Goal: Task Accomplishment & Management: Manage account settings

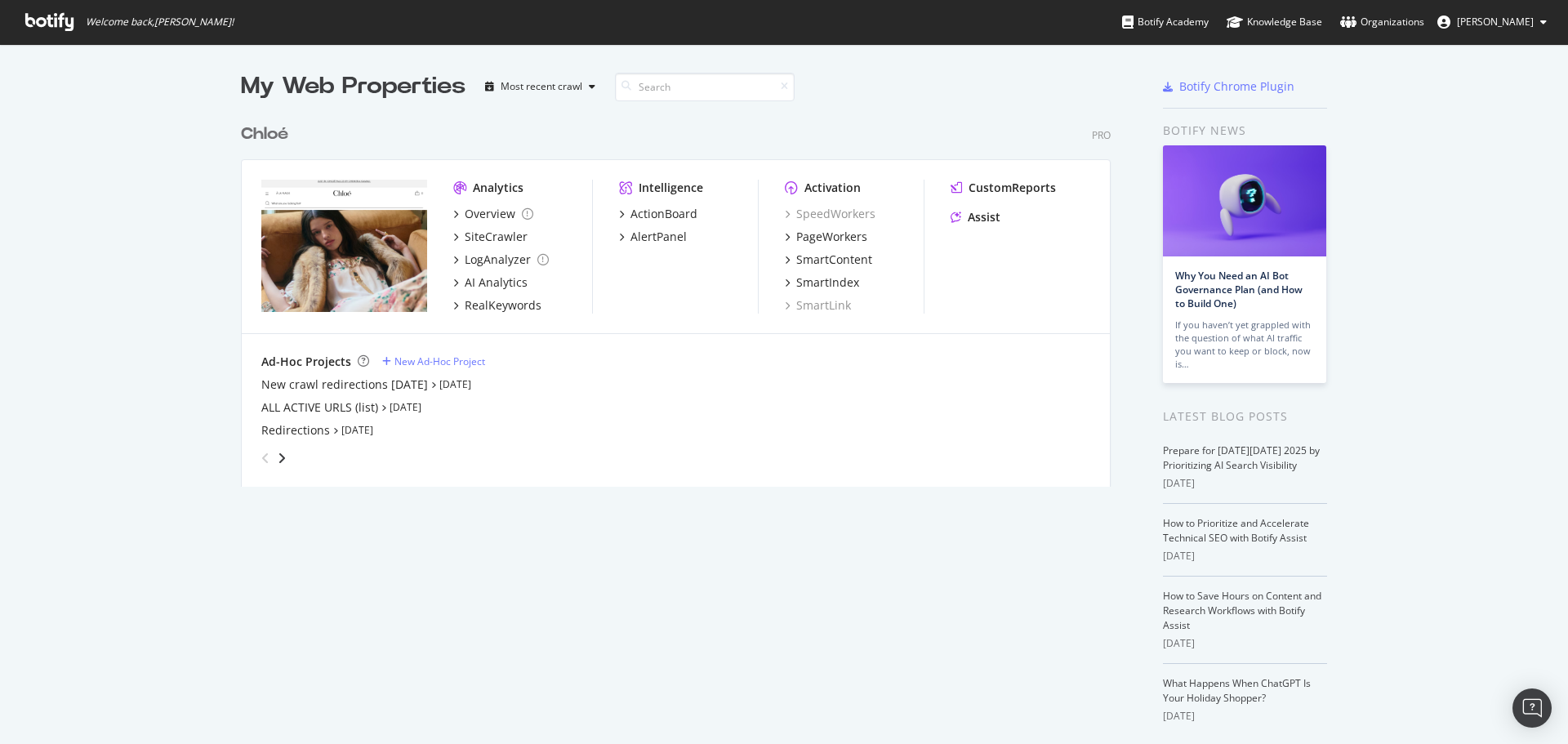
scroll to position [731, 1544]
click at [483, 208] on div "Overview" at bounding box center [490, 214] width 50 height 16
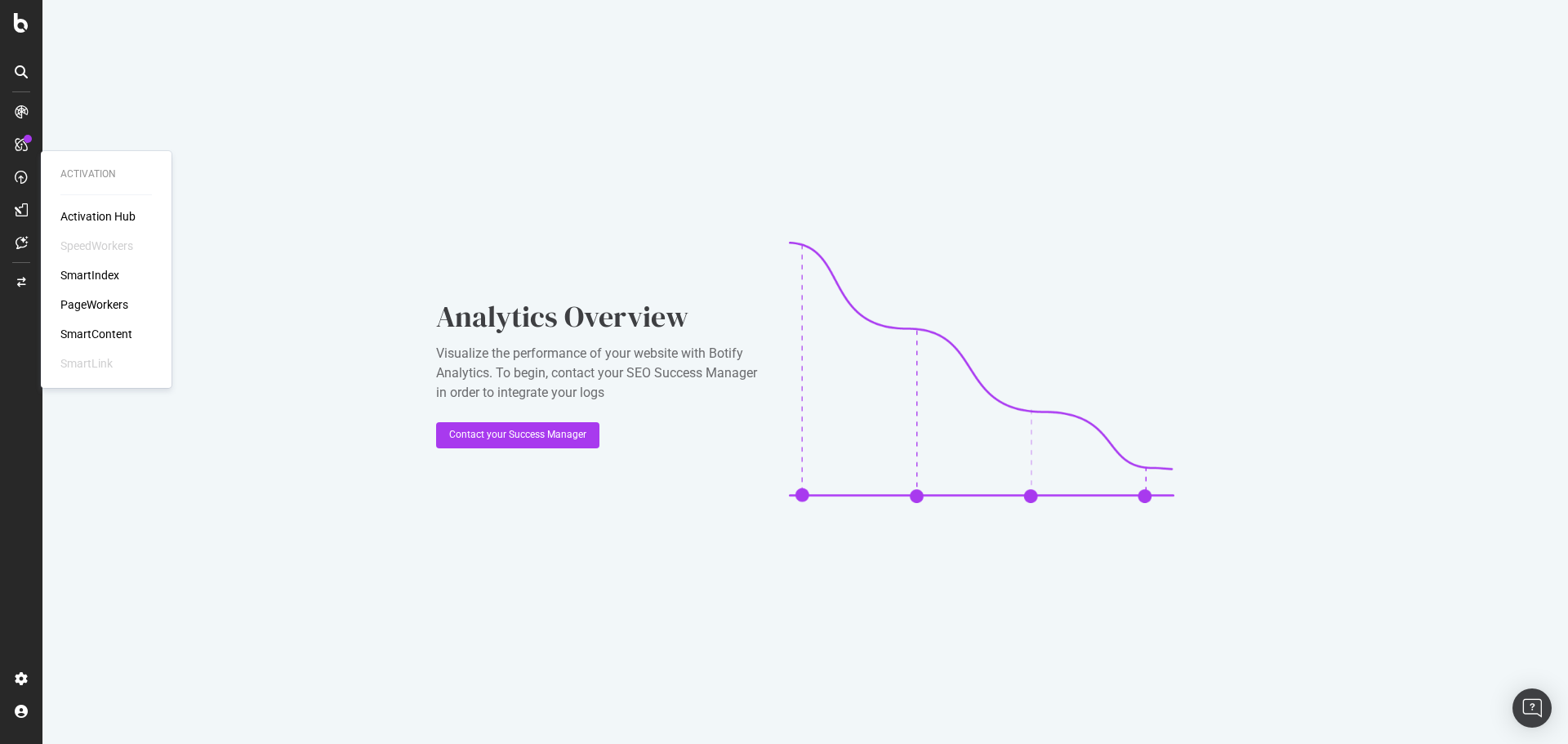
click at [87, 307] on div "PageWorkers" at bounding box center [94, 305] width 67 height 16
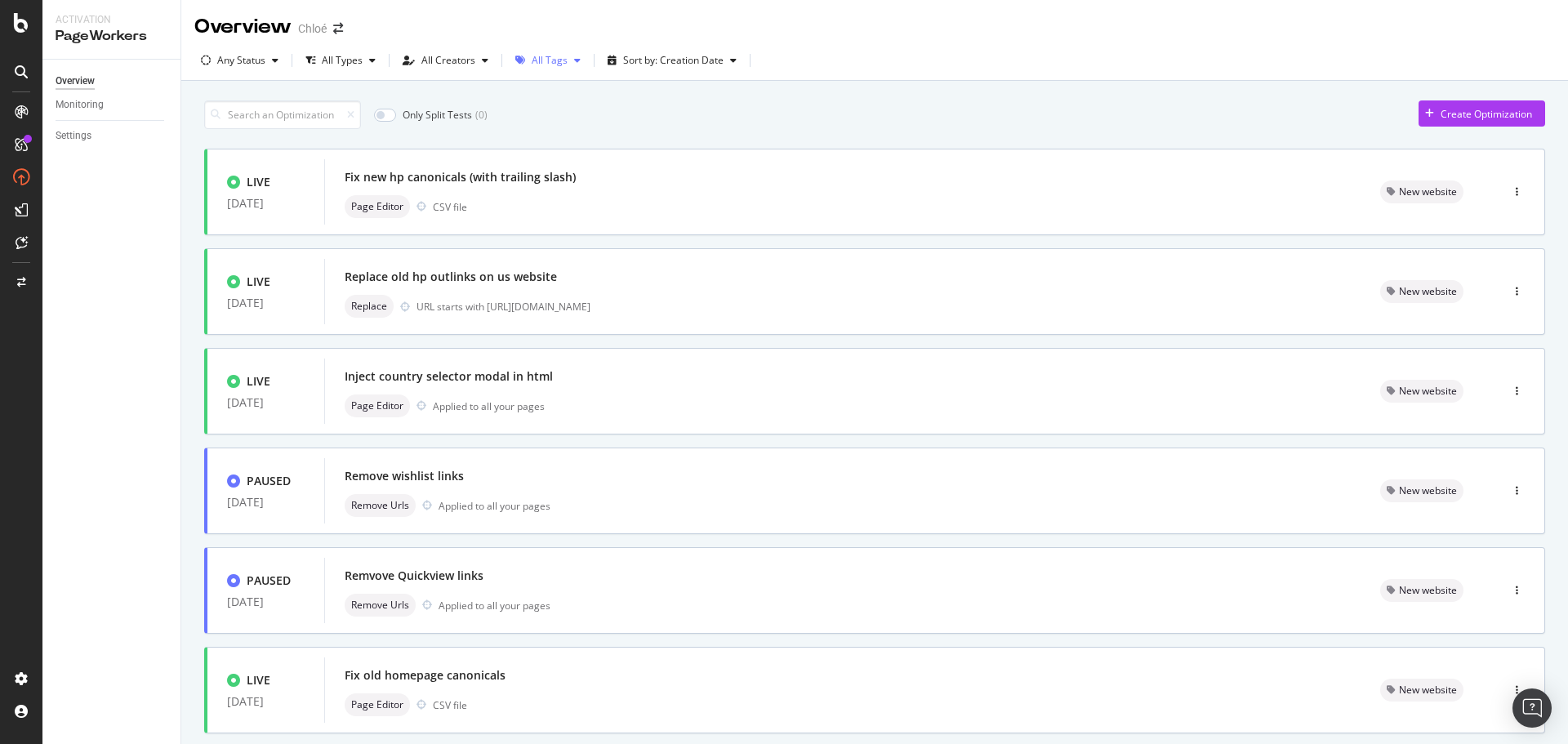
click at [539, 67] on div "All Tags" at bounding box center [548, 60] width 78 height 24
click at [354, 65] on div "All Types" at bounding box center [342, 60] width 40 height 10
click at [537, 65] on div "All Tags" at bounding box center [550, 60] width 36 height 10
click at [566, 98] on div "MAJ Post Migration" at bounding box center [582, 94] width 86 height 13
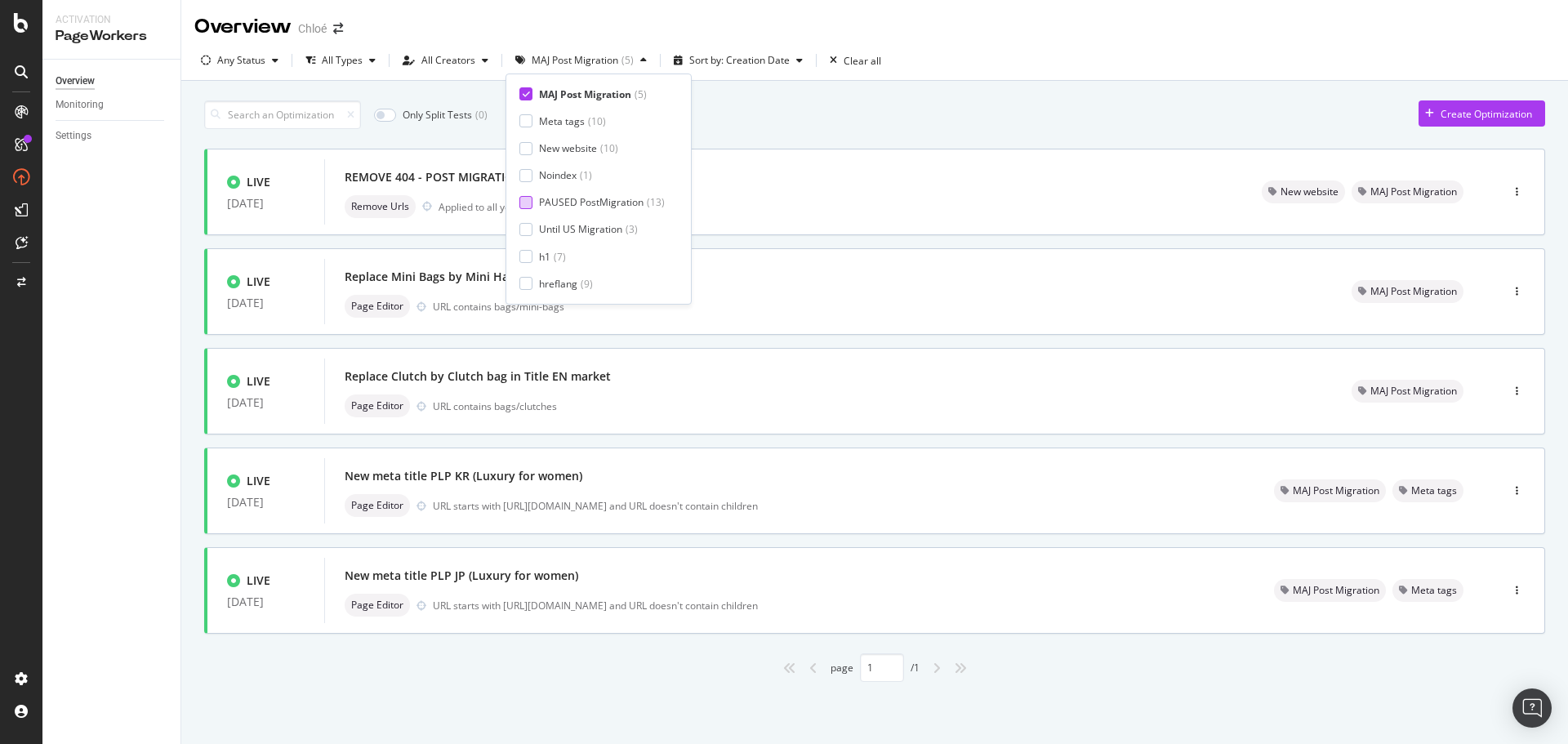
click at [603, 200] on div "PAUSED PostMigration" at bounding box center [591, 202] width 104 height 13
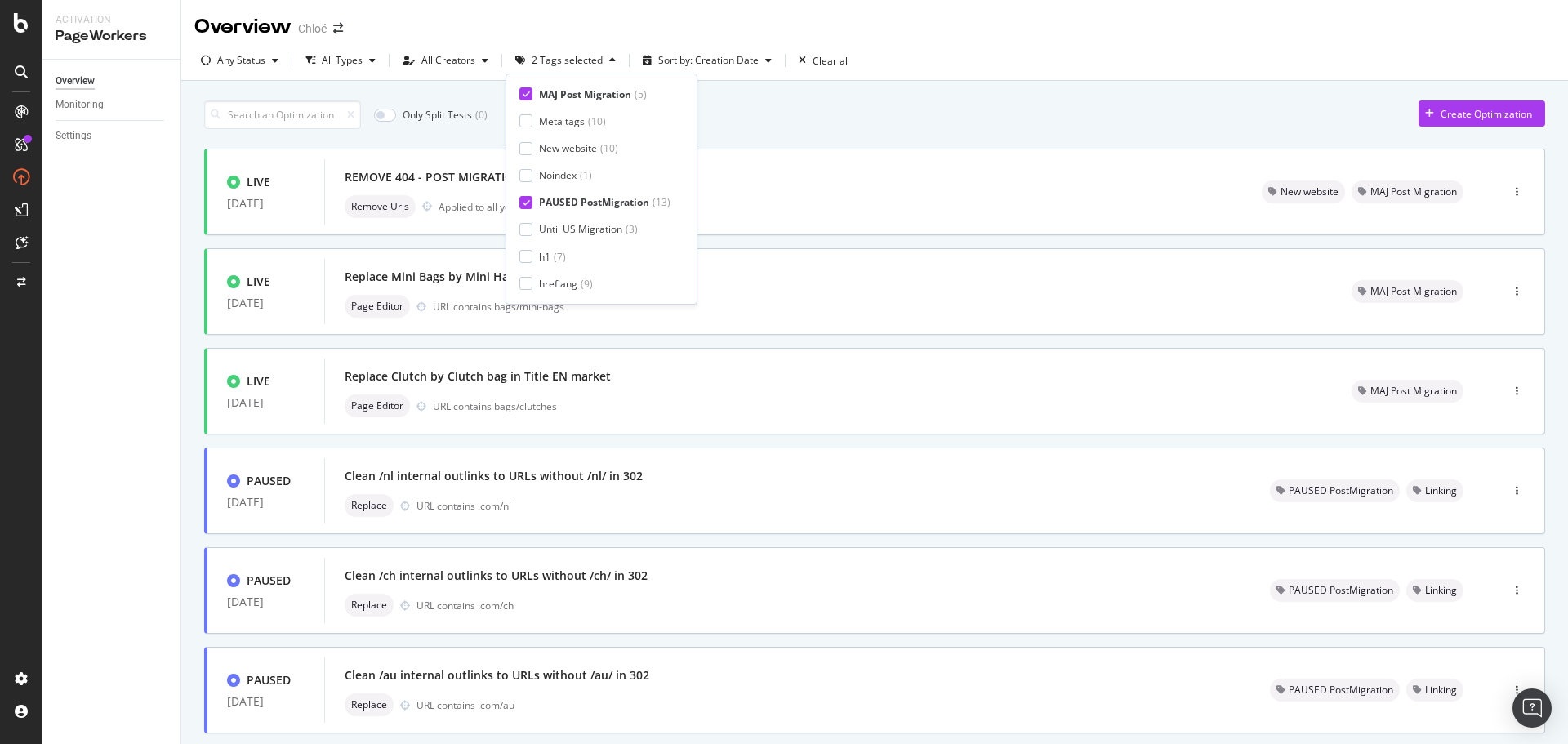
click at [603, 200] on div "PAUSED PostMigration" at bounding box center [594, 202] width 111 height 13
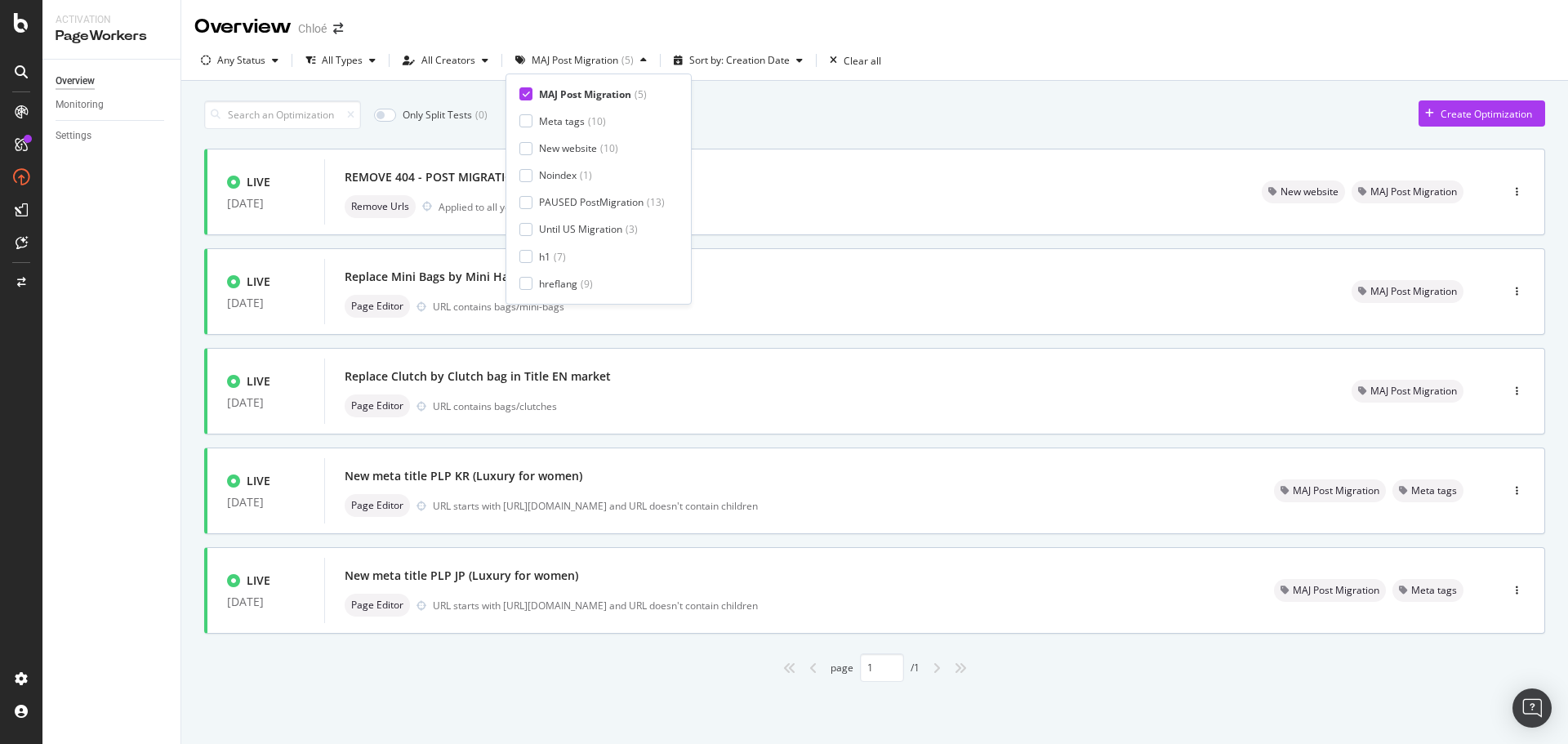
click at [769, 127] on div "Only Split Tests ( 0 ) Create Optimization" at bounding box center [874, 115] width 1341 height 29
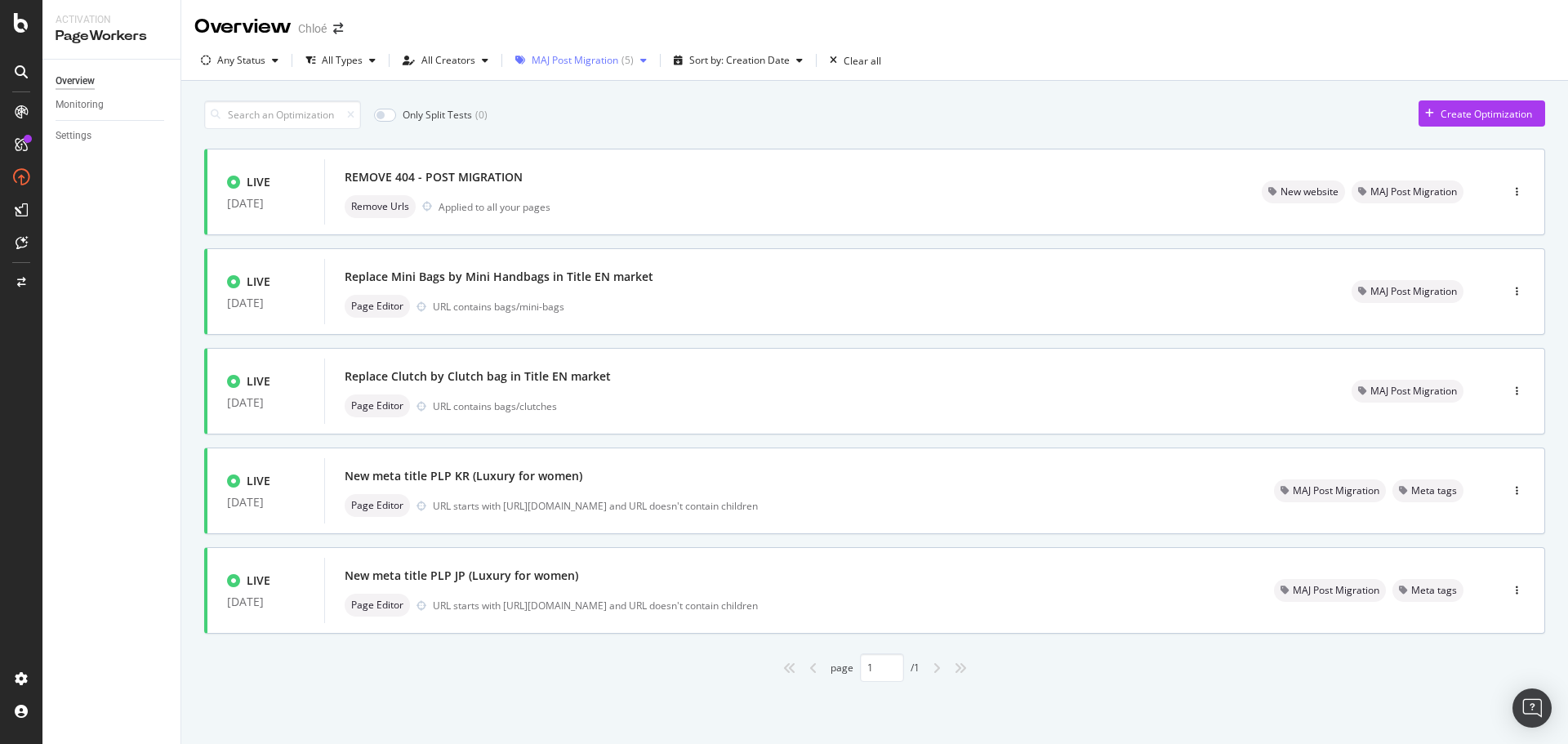
click at [567, 66] on div "MAJ Post Migration" at bounding box center [575, 60] width 86 height 10
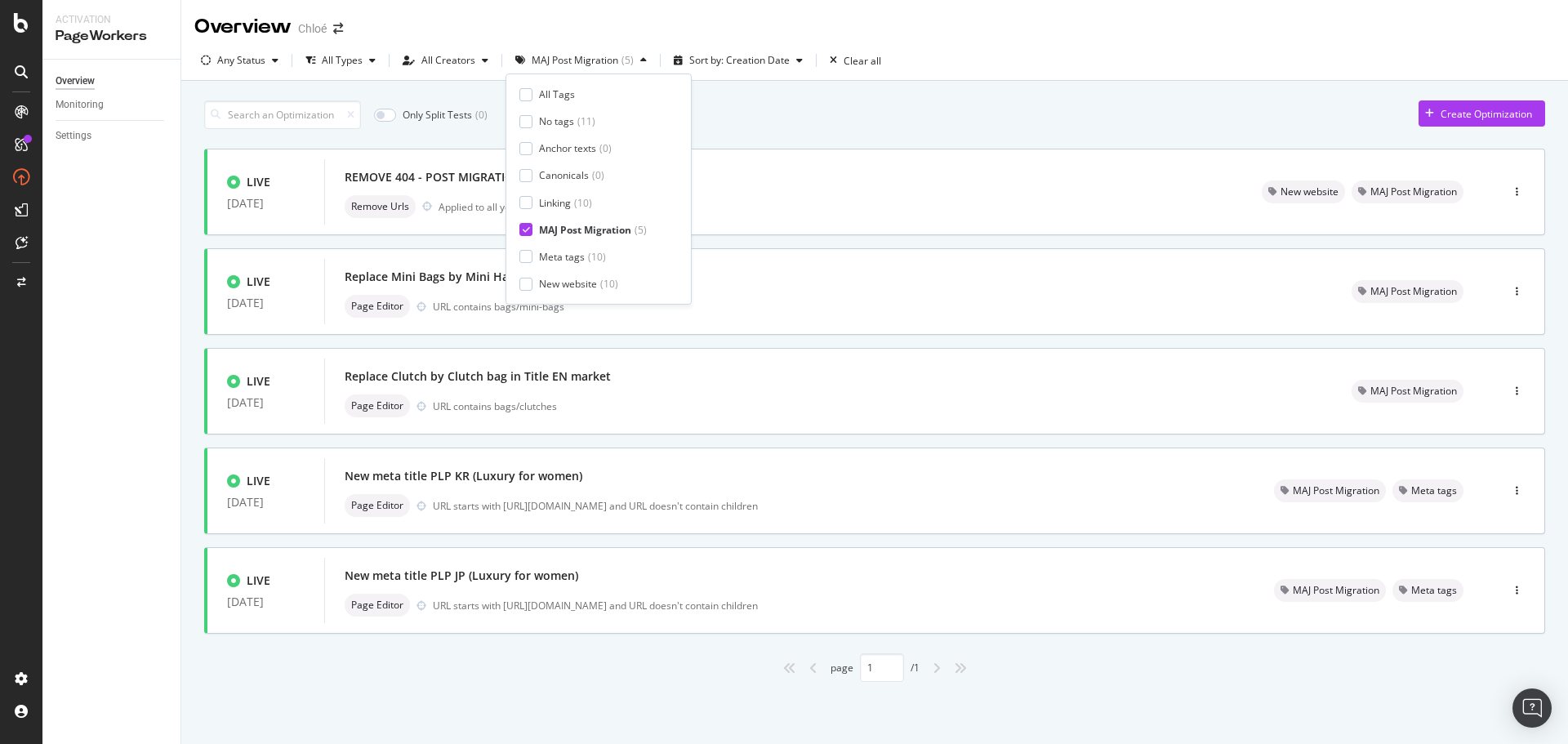
click at [589, 230] on div "MAJ Post Migration" at bounding box center [585, 229] width 93 height 13
click at [557, 284] on div "New website" at bounding box center [568, 283] width 58 height 13
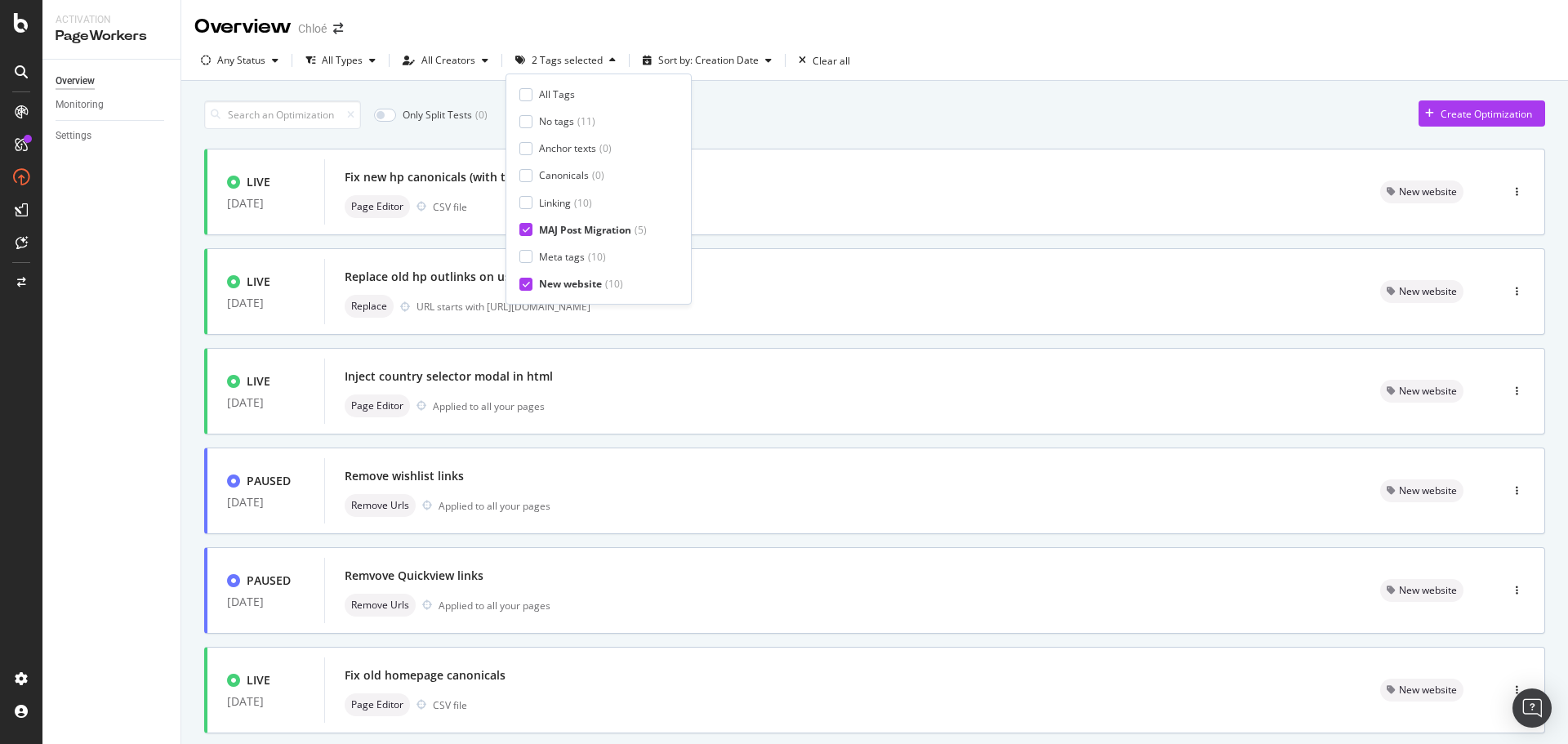
click at [531, 224] on div at bounding box center [525, 229] width 13 height 13
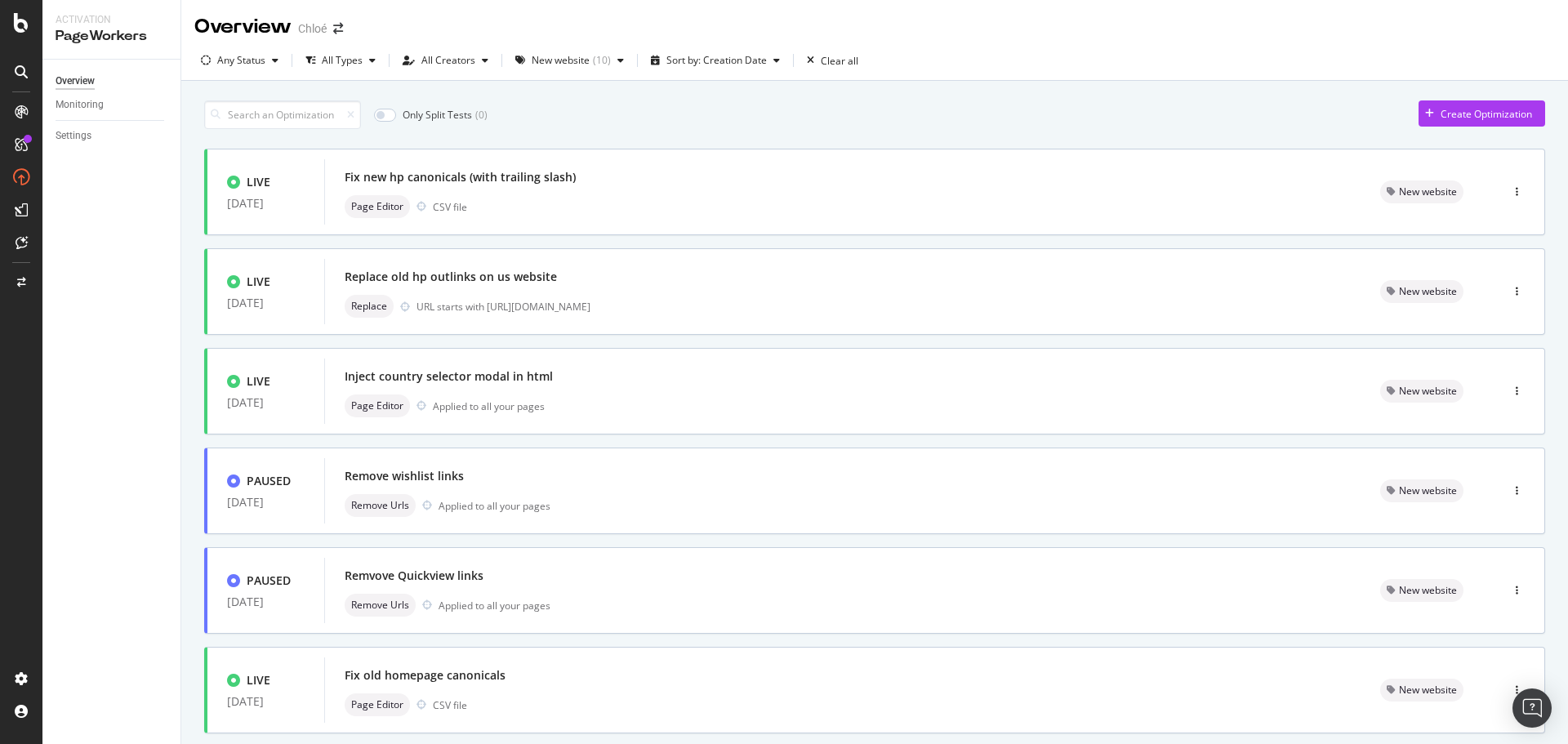
click at [814, 129] on div "Only Split Tests ( 0 ) Create Optimization" at bounding box center [874, 115] width 1341 height 29
click at [333, 125] on input at bounding box center [282, 115] width 157 height 29
click at [278, 68] on div "Any Status" at bounding box center [239, 60] width 91 height 24
click at [247, 126] on div "Live ( 12 )" at bounding box center [247, 121] width 40 height 13
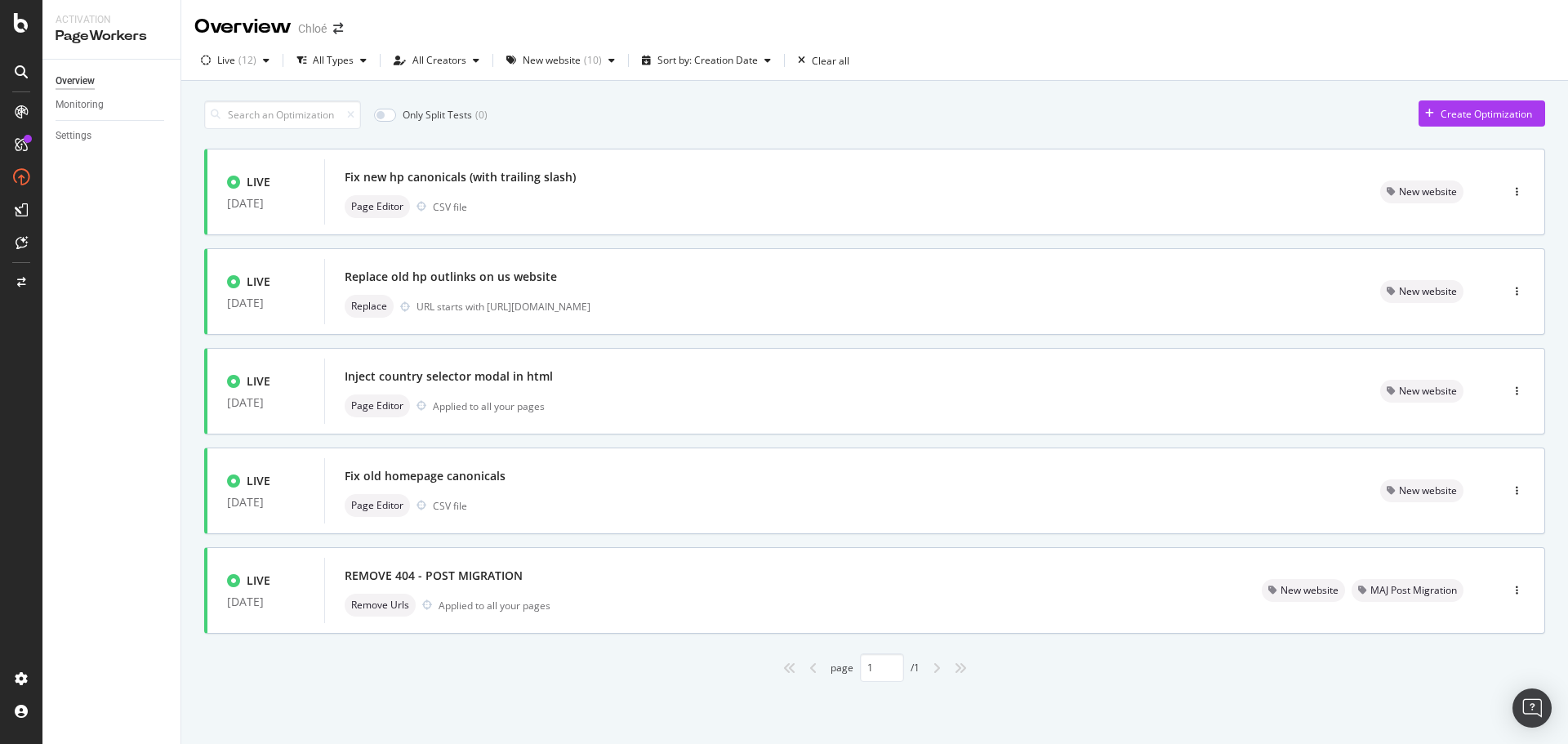
click at [607, 114] on div "Only Split Tests ( 0 ) Create Optimization" at bounding box center [874, 115] width 1341 height 29
click at [240, 63] on div "( 12 )" at bounding box center [247, 60] width 18 height 10
click at [235, 121] on div "Live" at bounding box center [237, 121] width 21 height 13
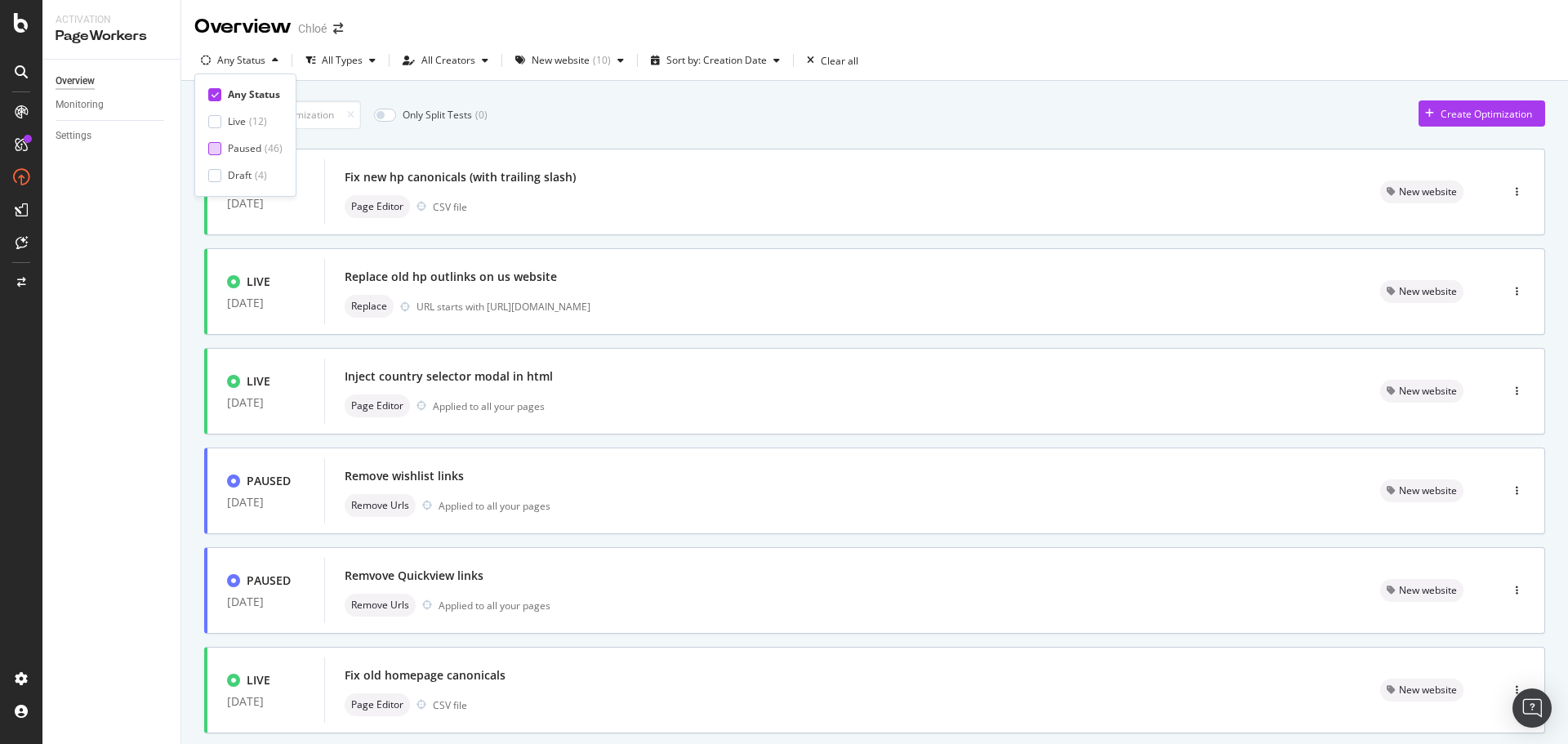
click at [237, 148] on div "Paused" at bounding box center [244, 148] width 33 height 13
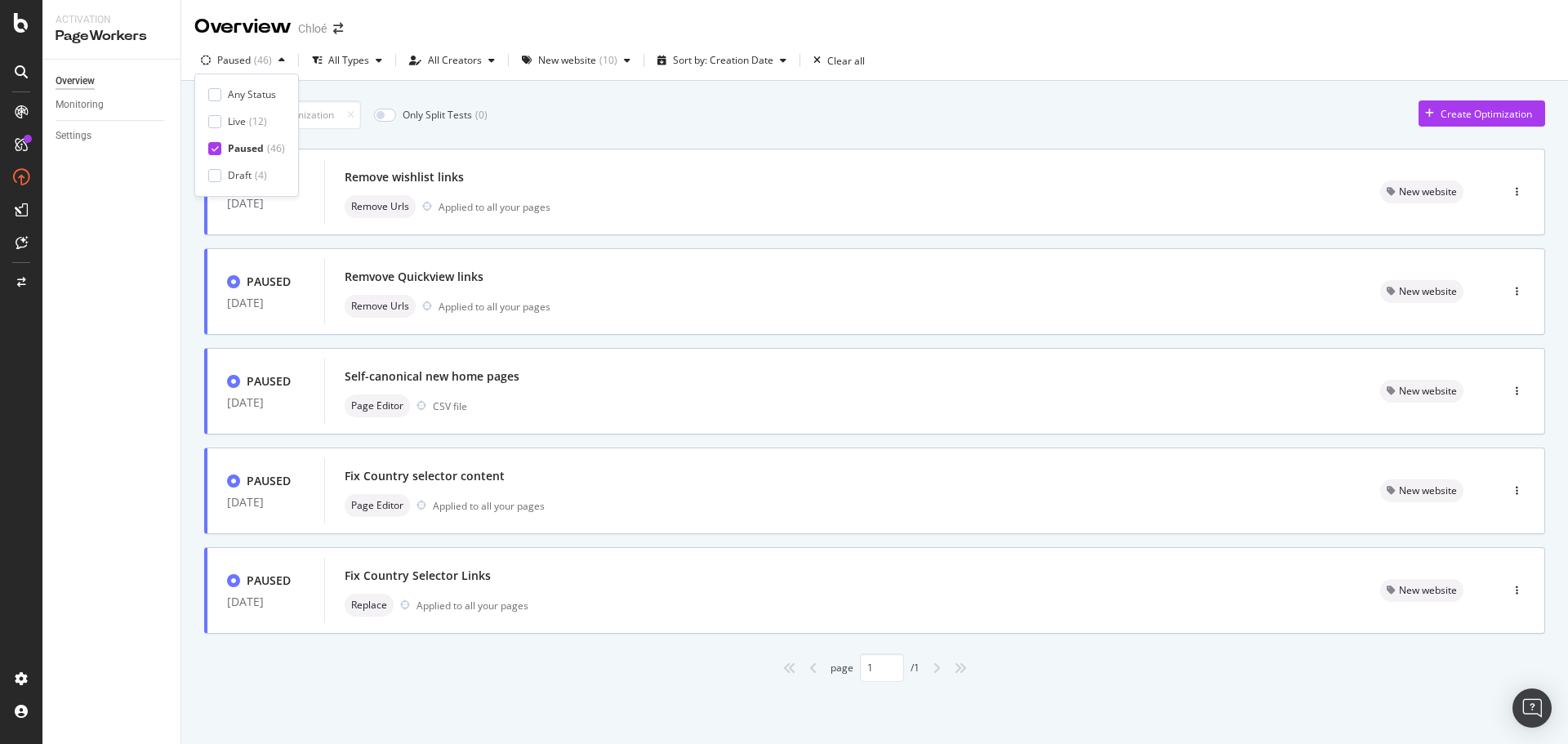
click at [426, 679] on div "page 1 / 1" at bounding box center [874, 668] width 1341 height 29
click at [309, 110] on input at bounding box center [282, 115] width 157 height 29
click at [354, 112] on icon at bounding box center [351, 115] width 7 height 10
click at [262, 49] on div "Paused ( 46 )" at bounding box center [243, 60] width 97 height 24
click at [228, 143] on div "Paused" at bounding box center [246, 148] width 36 height 13
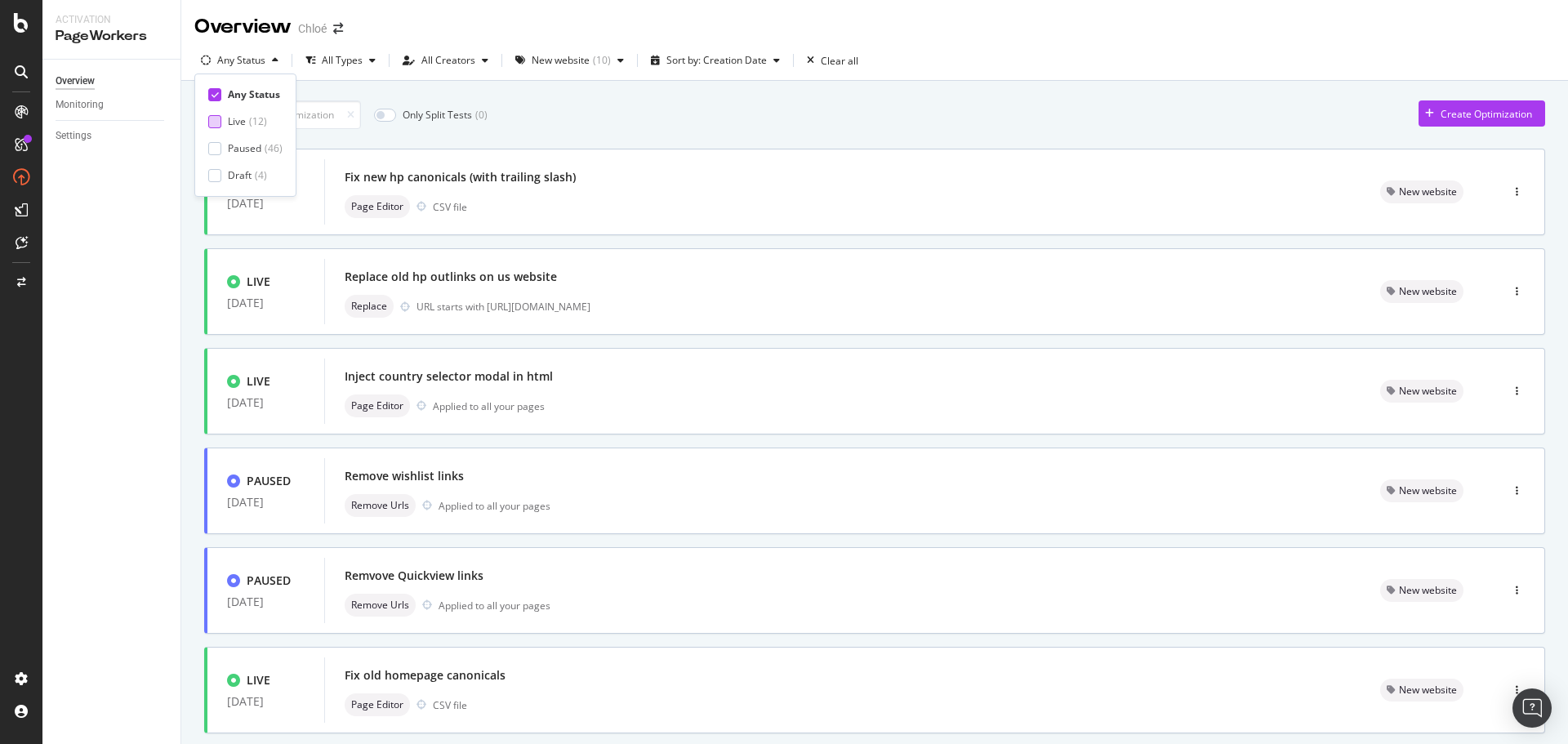
click at [236, 121] on div "Live" at bounding box center [237, 121] width 18 height 13
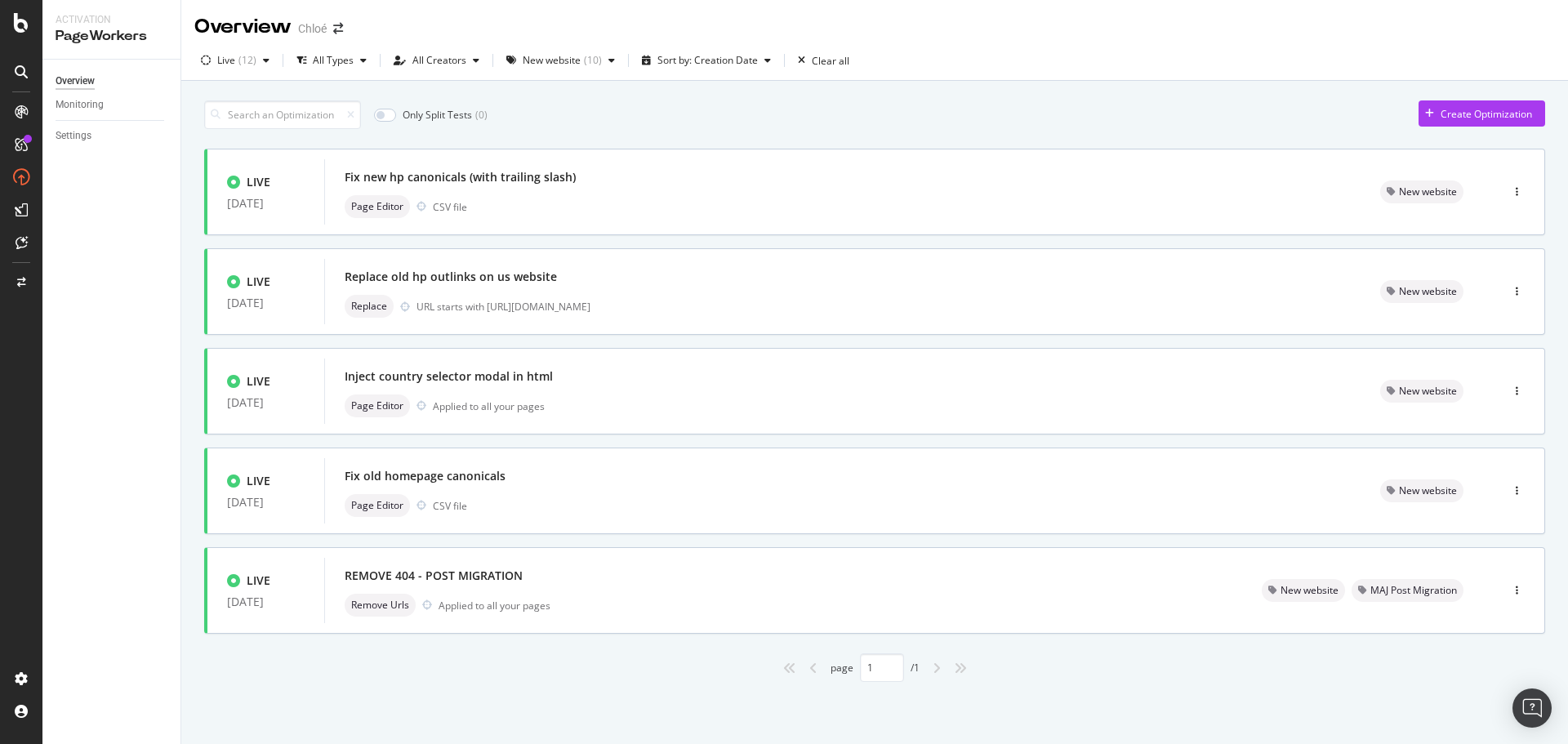
click at [571, 131] on div "Only Split Tests ( 0 ) Create Optimization LIVE [DATE] Fix new hp canonicals (w…" at bounding box center [874, 387] width 1341 height 589
click at [433, 483] on div "Fix old homepage canonicals" at bounding box center [425, 476] width 161 height 16
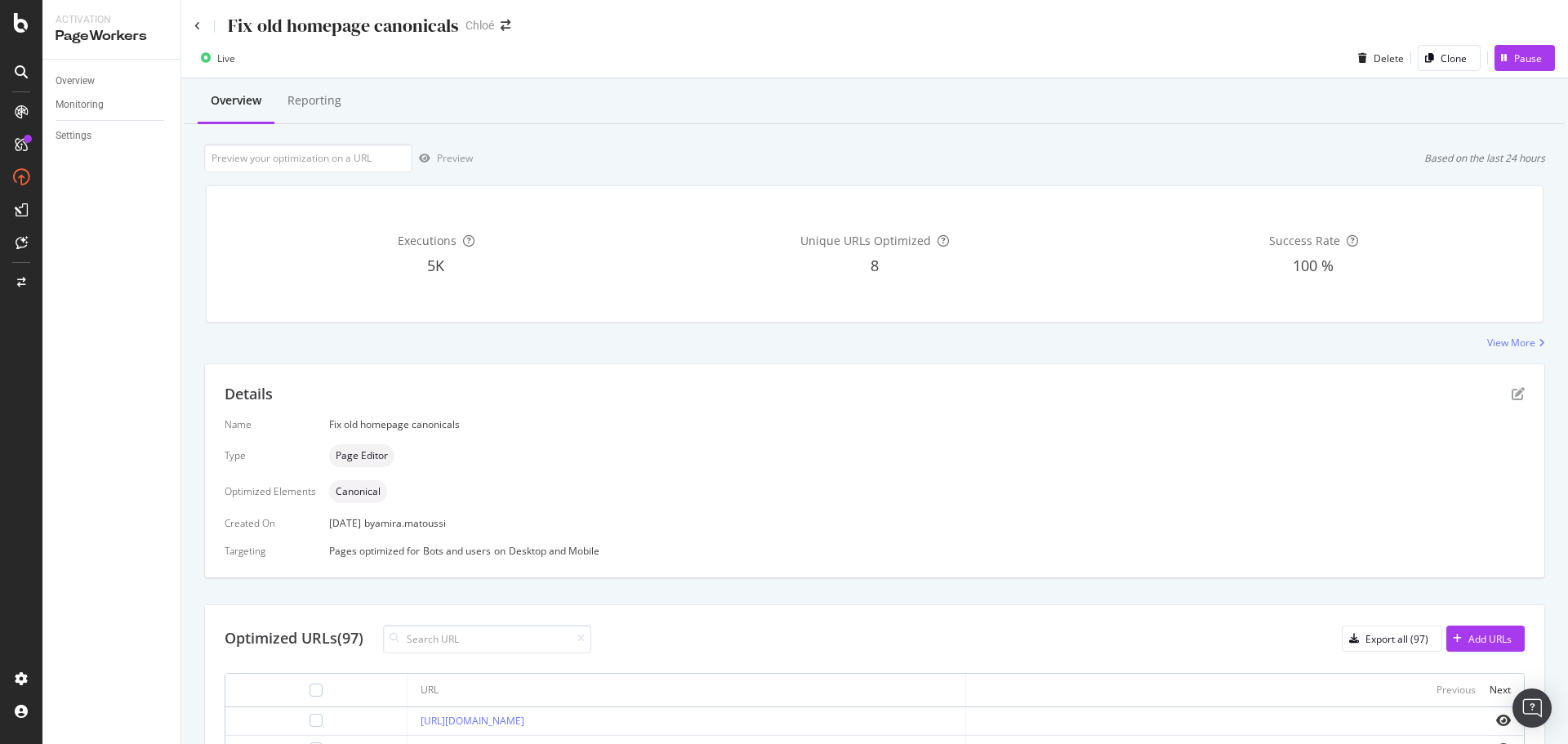
click at [434, 267] on span "5K" at bounding box center [435, 265] width 17 height 20
click at [426, 249] on div "Executions 5K" at bounding box center [435, 255] width 432 height 110
click at [431, 256] on span "5K" at bounding box center [435, 265] width 17 height 20
click at [195, 30] on icon at bounding box center [197, 26] width 6 height 10
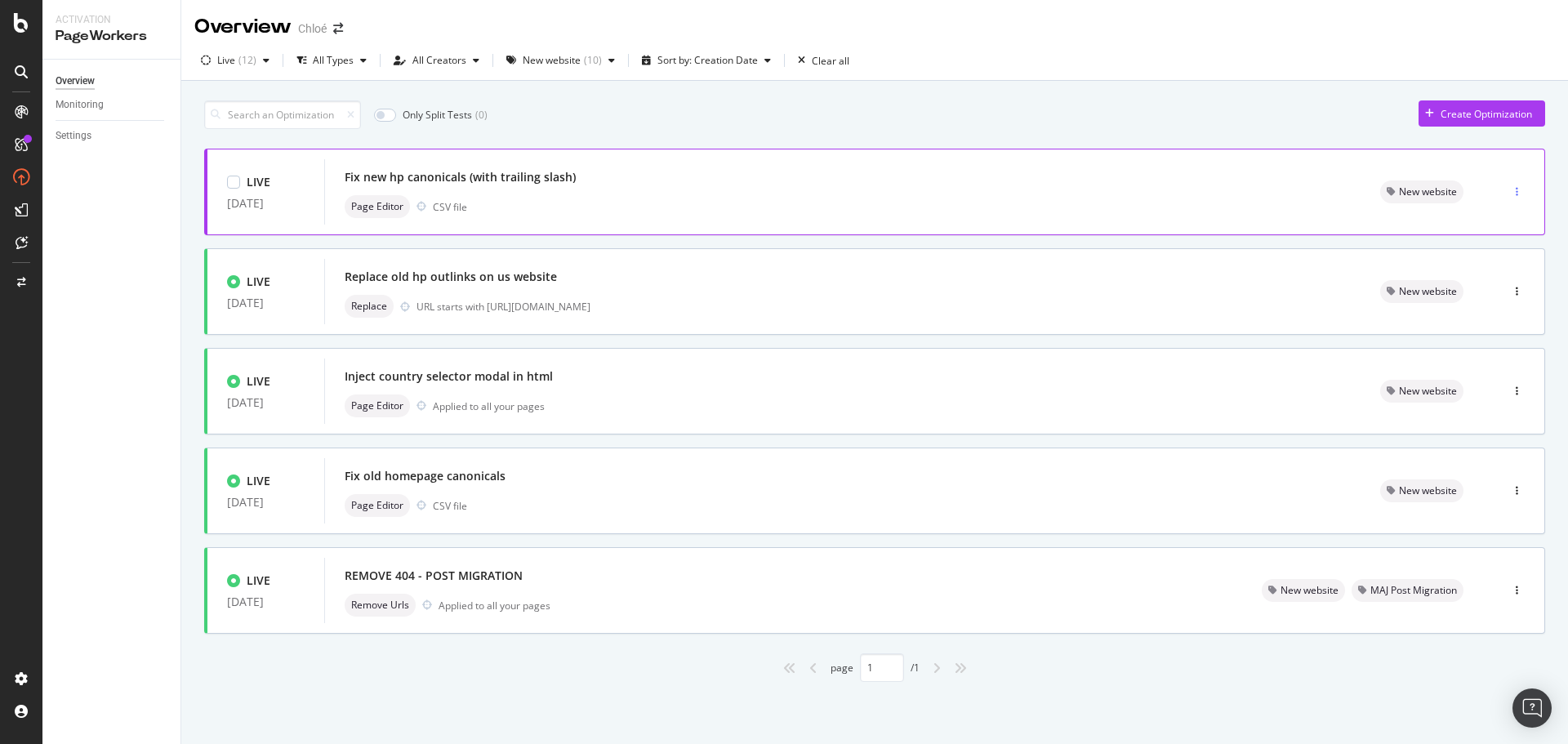
drag, startPoint x: 489, startPoint y: 176, endPoint x: 1510, endPoint y: 186, distance: 1021.0
click at [1510, 186] on div "button" at bounding box center [1517, 192] width 15 height 24
click at [1520, 193] on div "button" at bounding box center [1517, 192] width 15 height 10
click at [390, 165] on div "Fix new hp canonicals (with trailing slash) Page Editor CSV file" at bounding box center [842, 192] width 1036 height 66
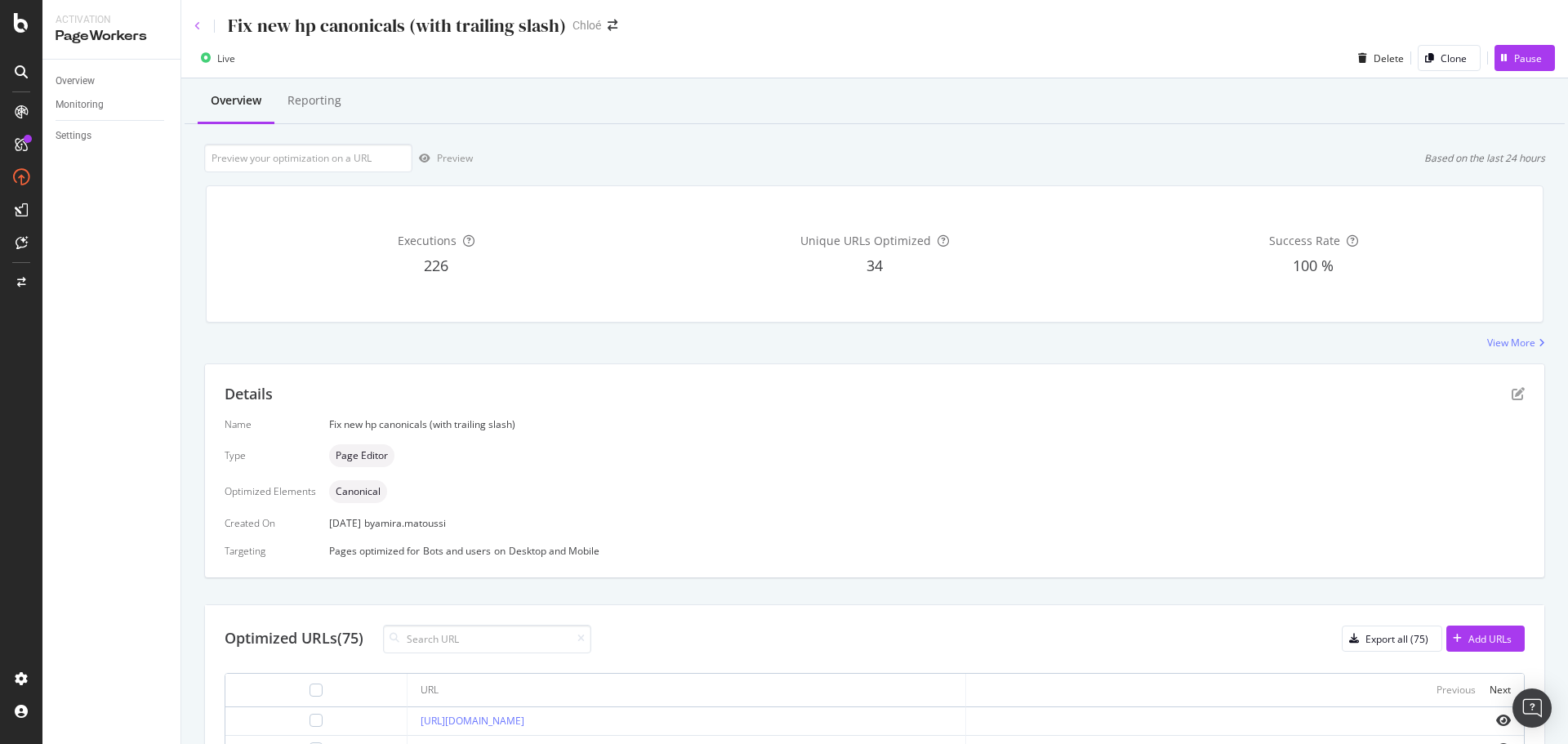
click at [197, 24] on icon at bounding box center [197, 26] width 6 height 10
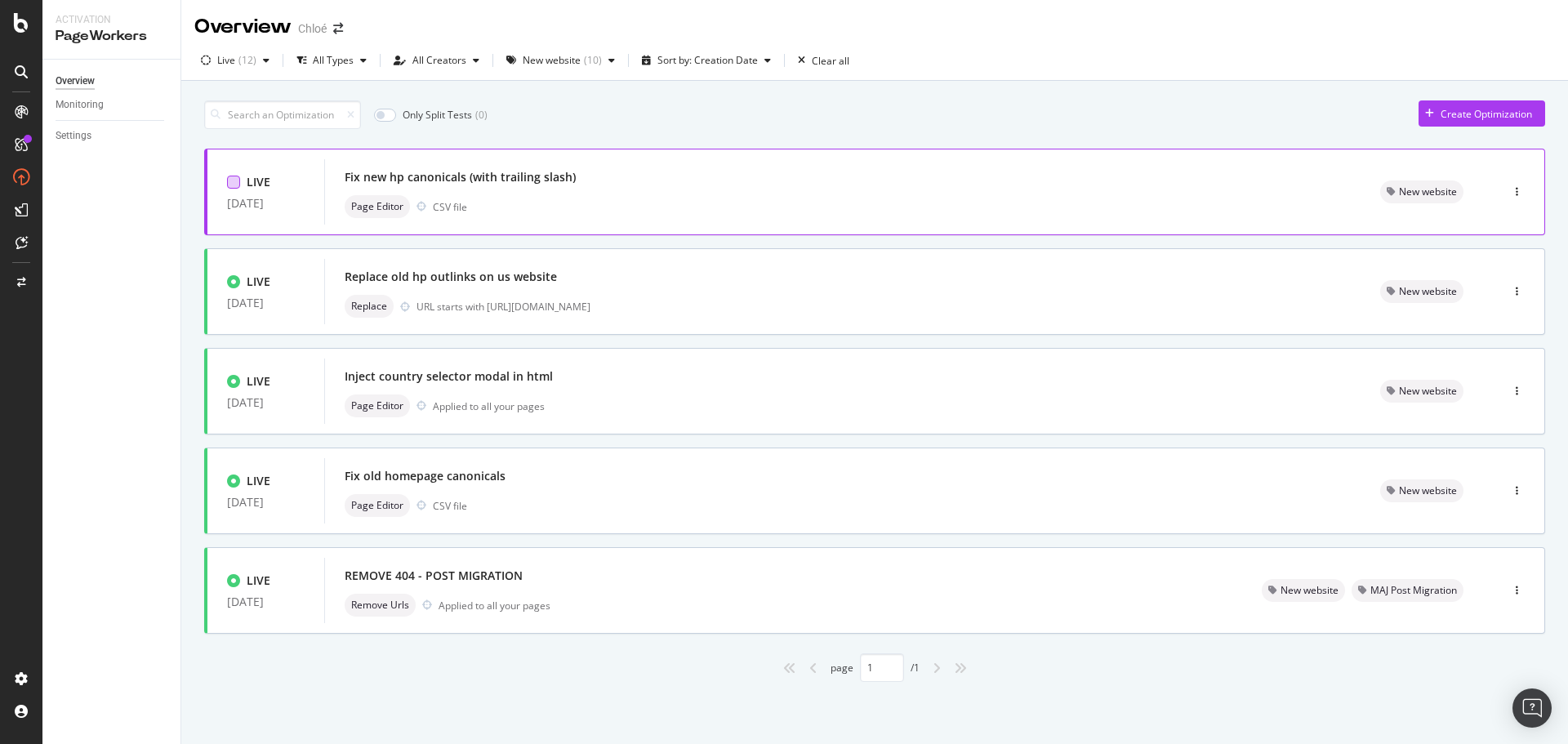
click at [236, 184] on div at bounding box center [233, 182] width 13 height 13
click at [226, 180] on div "LIVE [DATE]" at bounding box center [266, 192] width 117 height 49
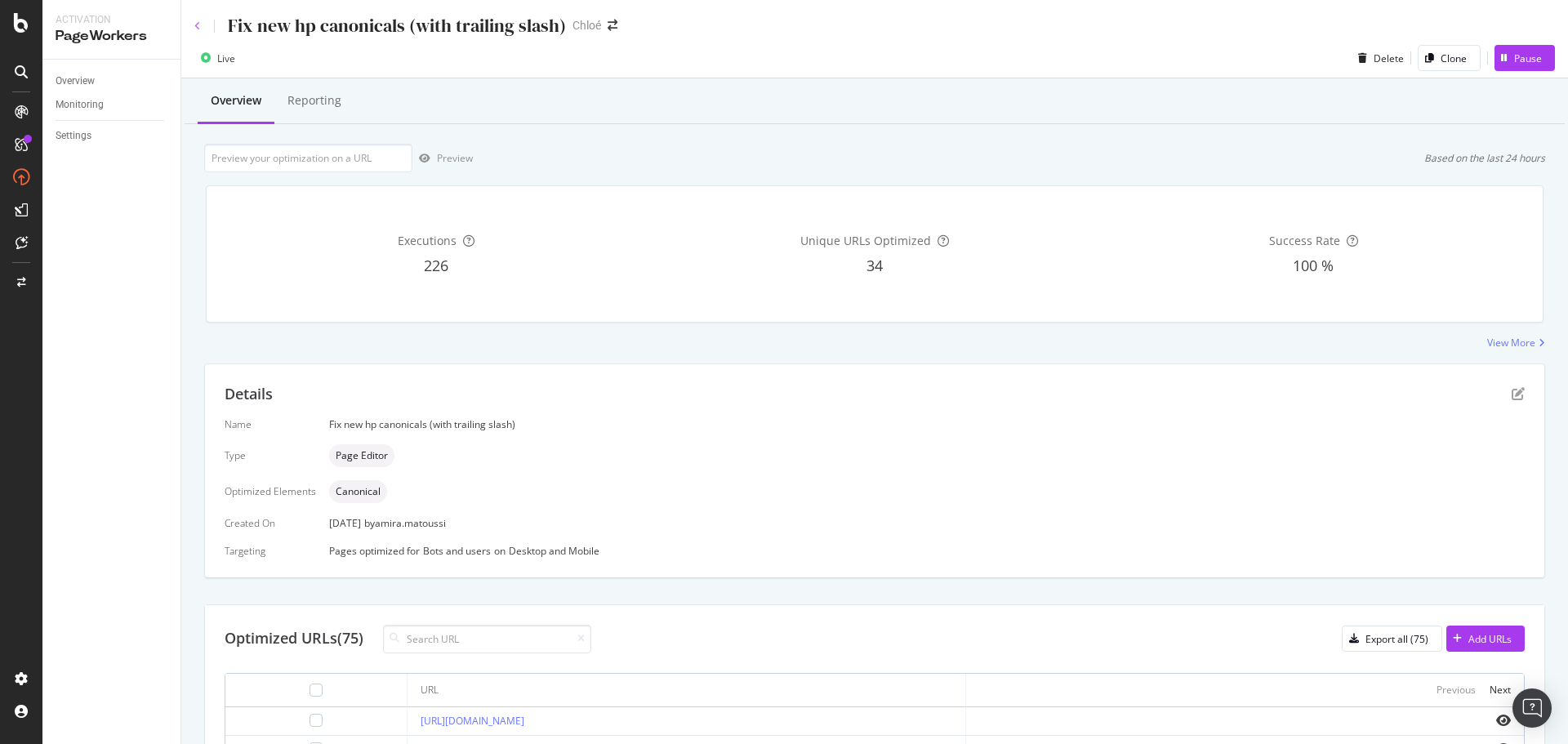
click at [196, 24] on icon at bounding box center [197, 26] width 6 height 10
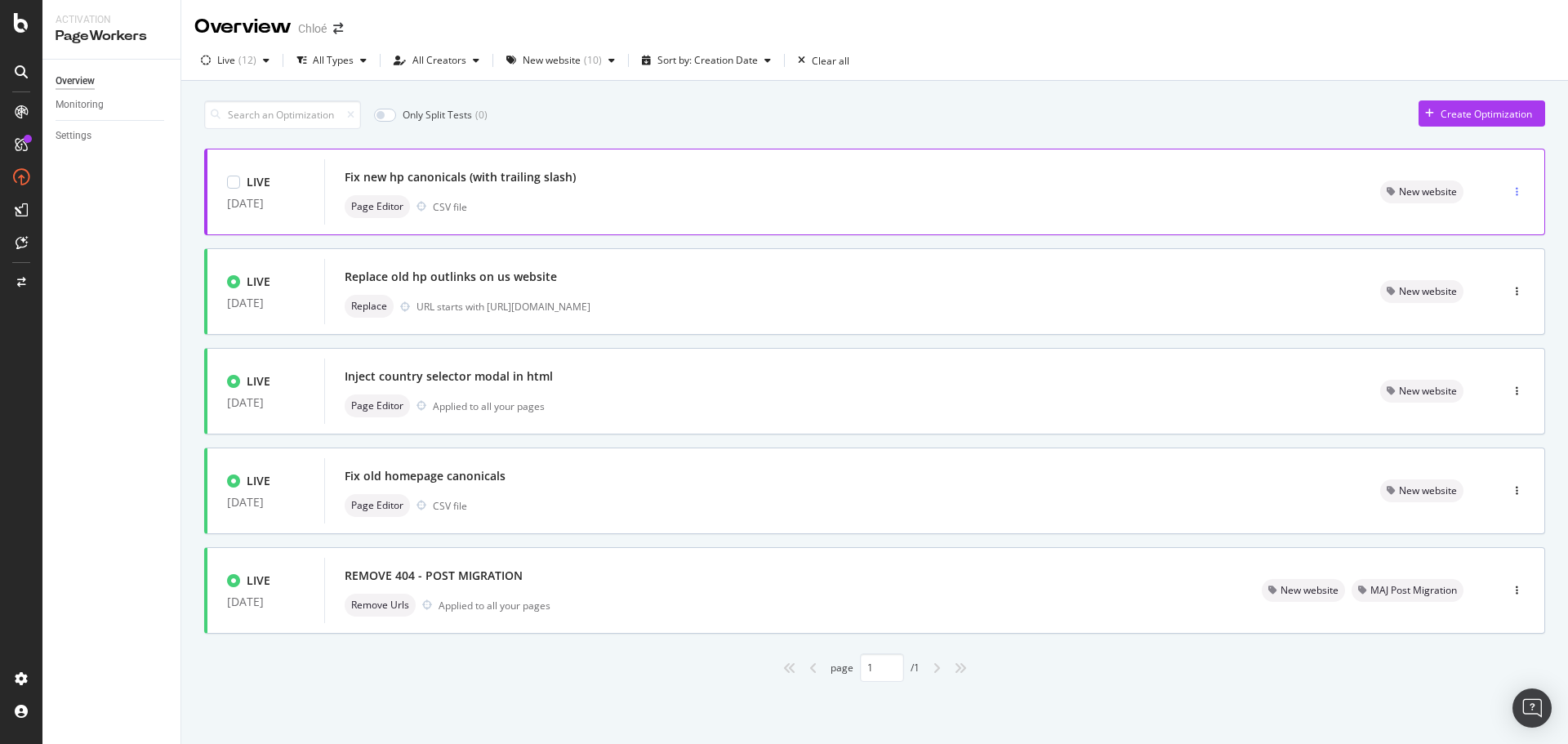
click at [1519, 190] on div "button" at bounding box center [1517, 192] width 15 height 10
click at [1506, 251] on div "Pause" at bounding box center [1498, 249] width 28 height 13
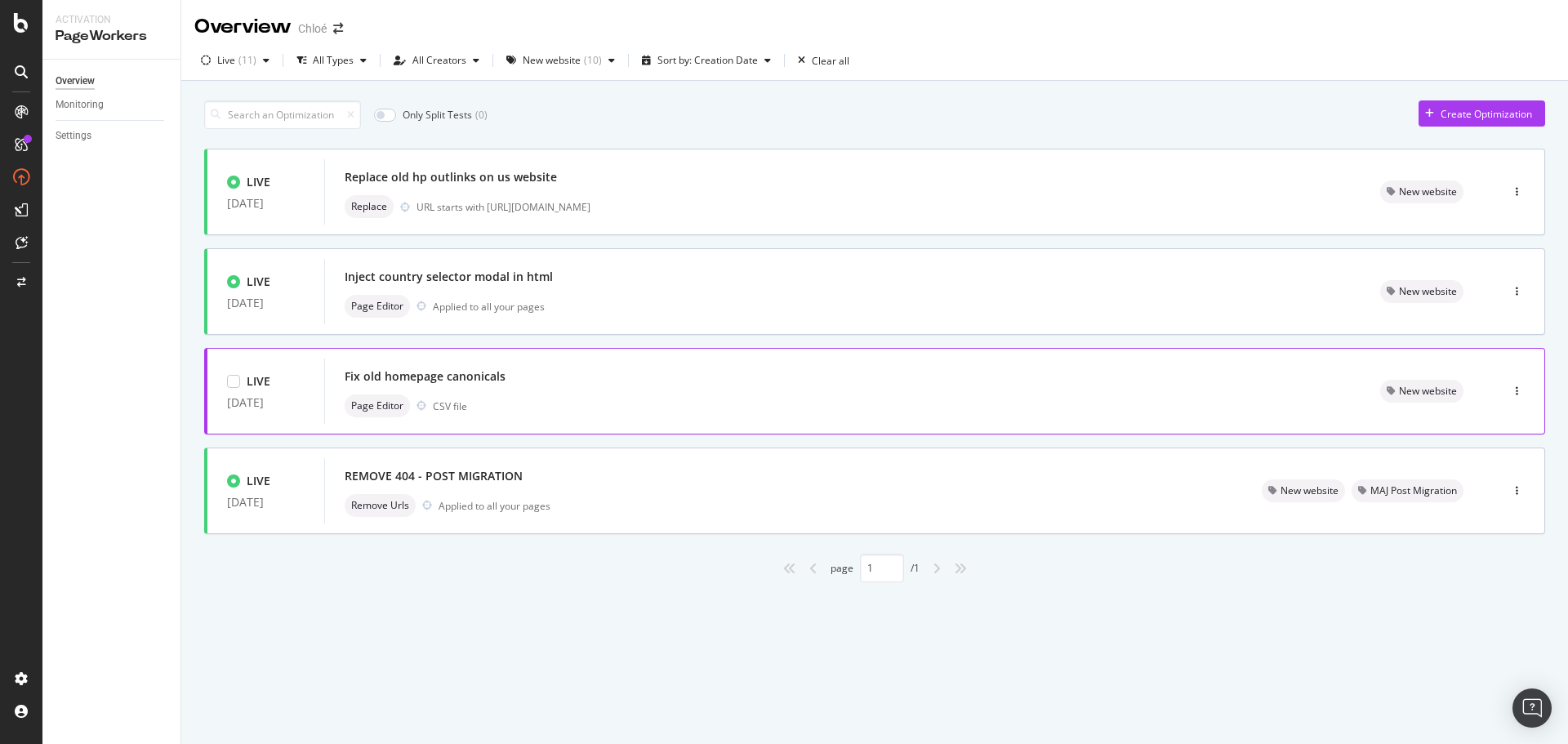
click at [459, 381] on div "Fix old homepage canonicals" at bounding box center [425, 376] width 161 height 16
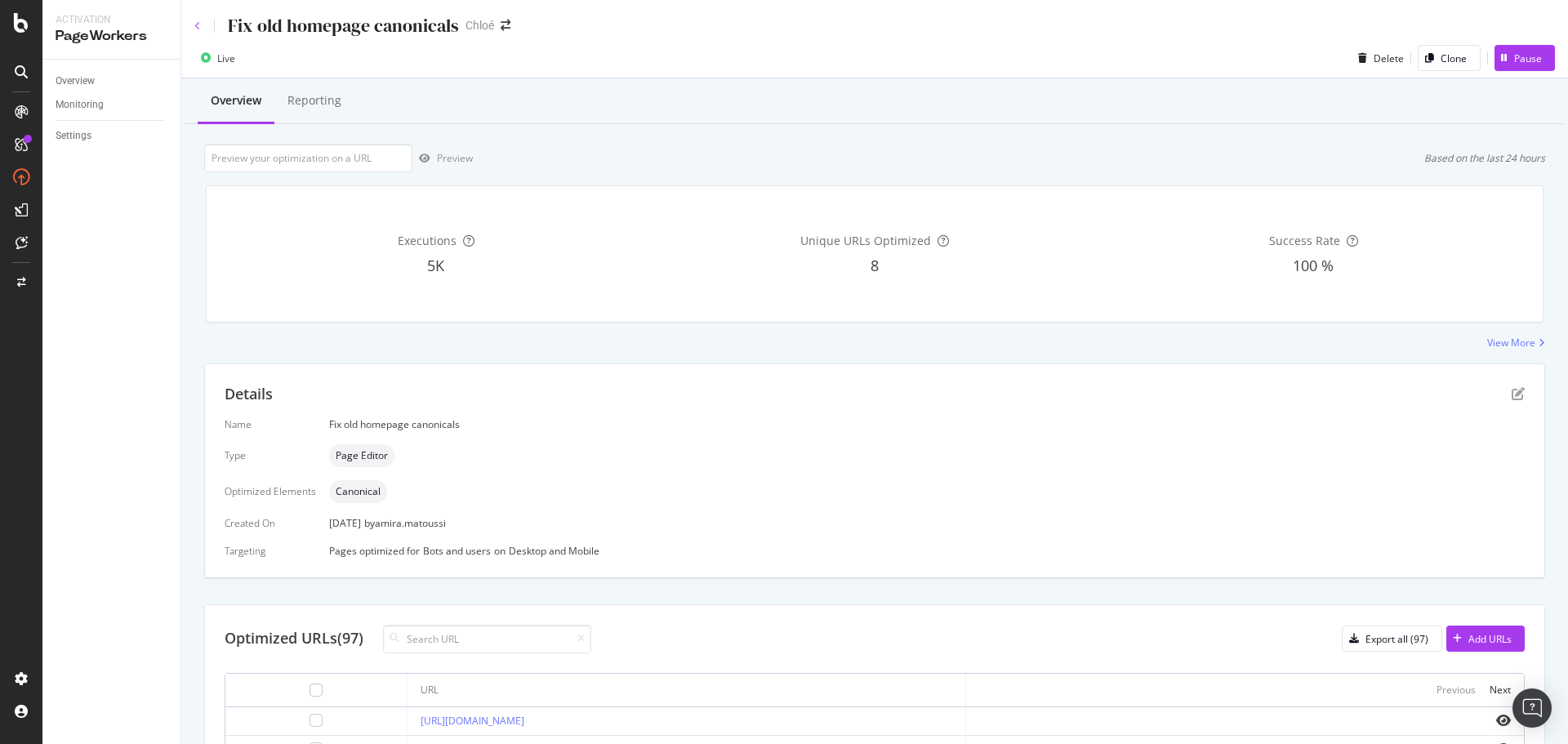
click at [198, 23] on icon at bounding box center [197, 26] width 6 height 10
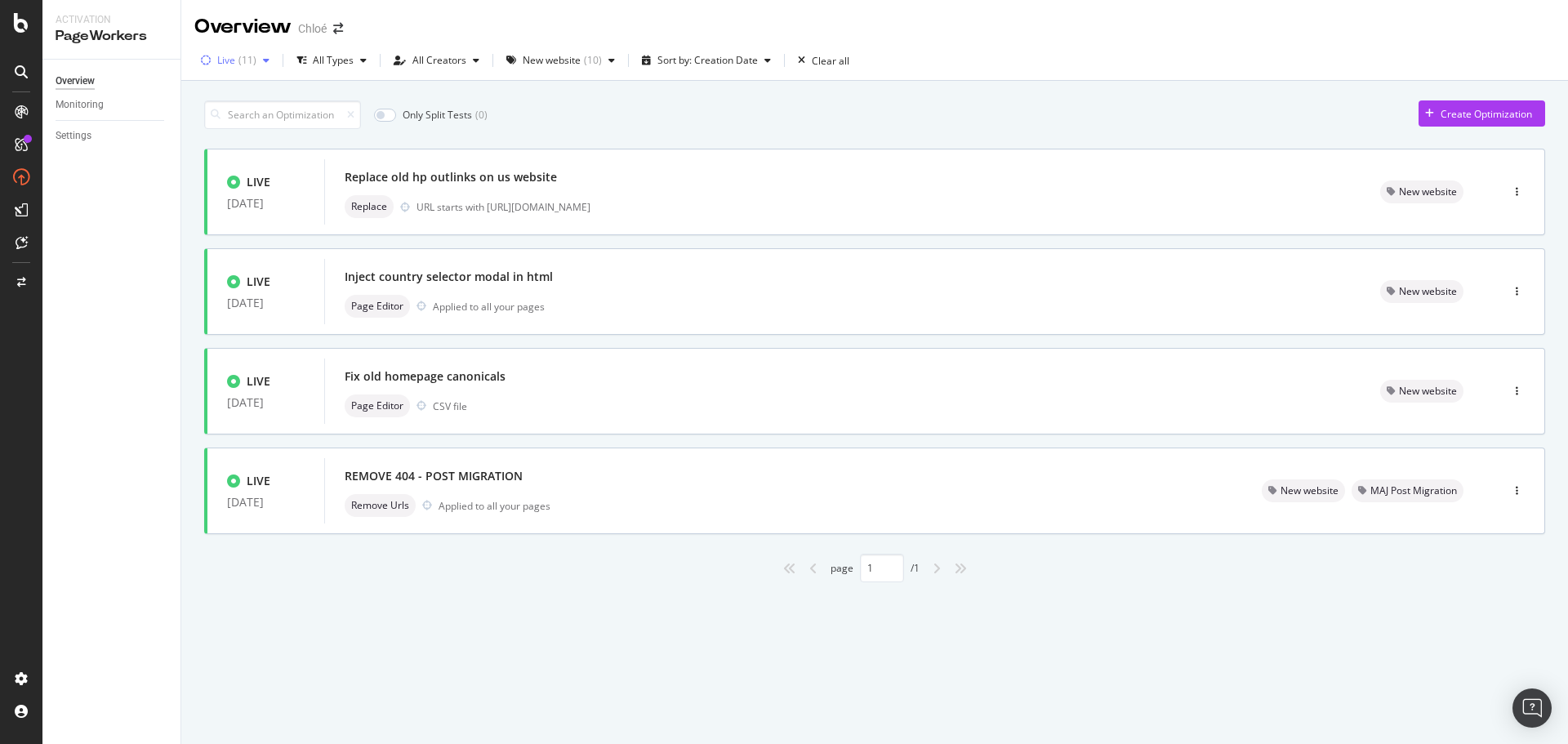
click at [256, 57] on div "button" at bounding box center [266, 60] width 20 height 10
click at [634, 142] on div "Only Split Tests ( 0 ) Create Optimization LIVE [DATE] Replace old hp outlinks …" at bounding box center [874, 337] width 1341 height 490
click at [244, 122] on input at bounding box center [282, 115] width 157 height 29
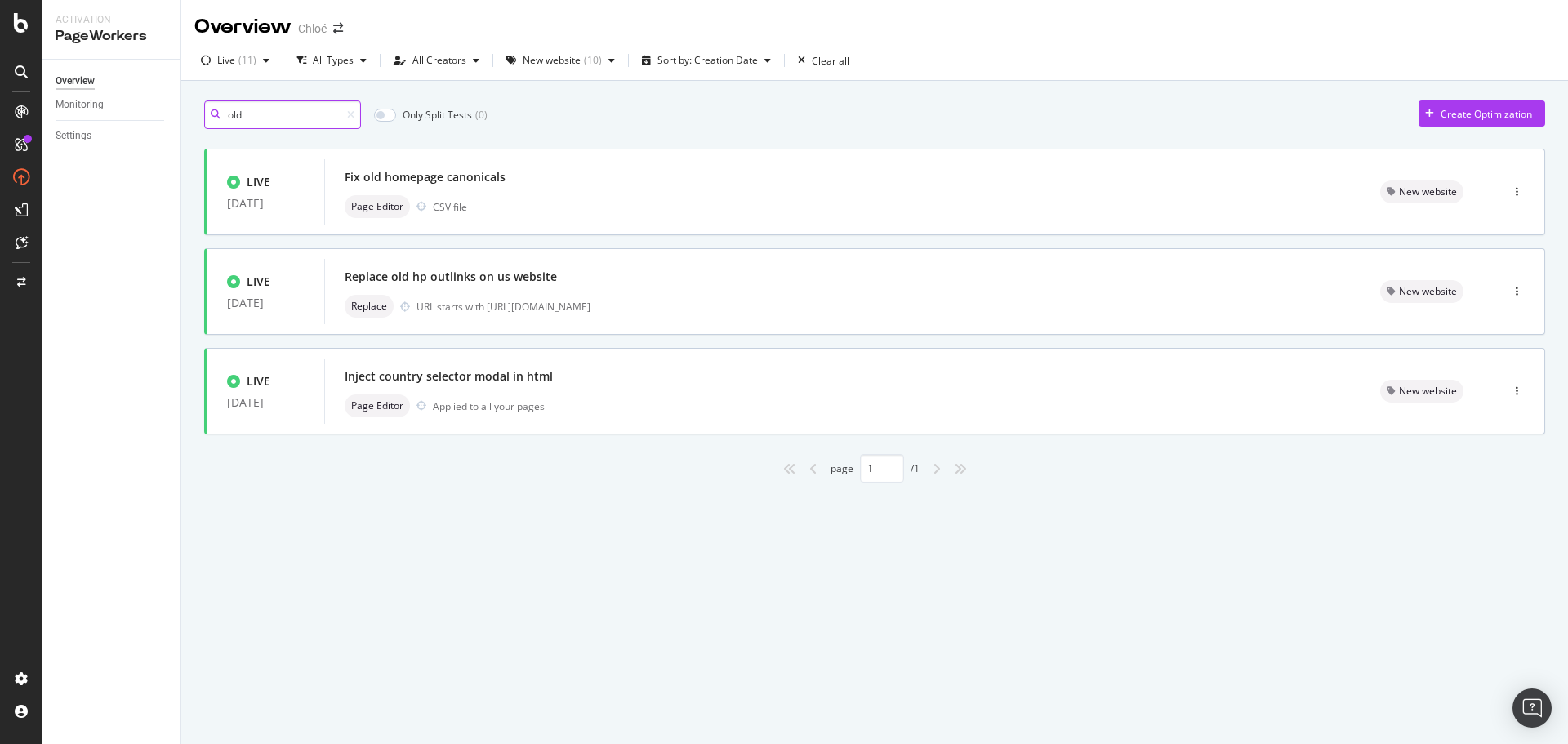
click at [301, 124] on input "old" at bounding box center [282, 115] width 157 height 29
click at [350, 118] on icon at bounding box center [351, 115] width 7 height 10
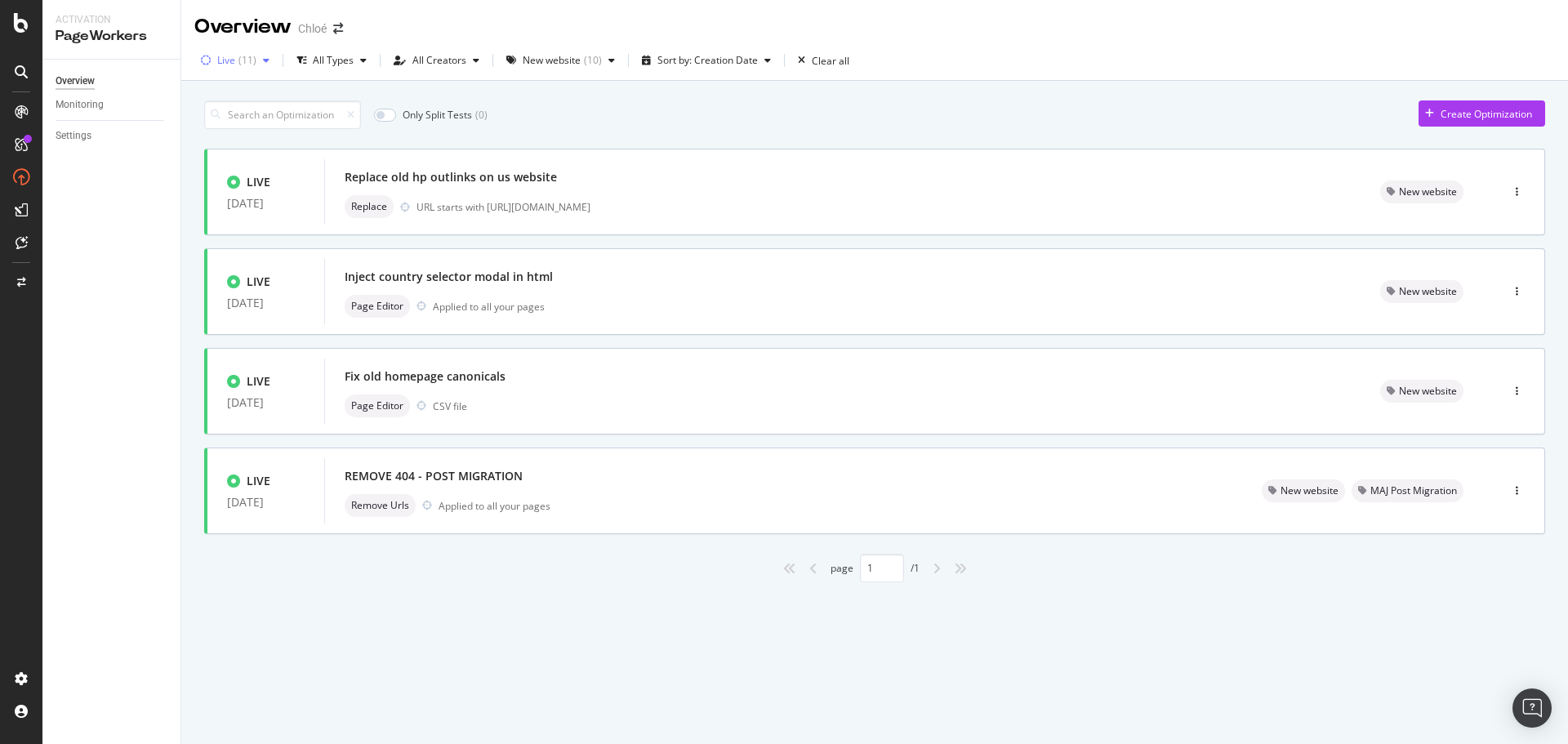
click at [244, 59] on div "( 11 )" at bounding box center [247, 60] width 18 height 10
click at [245, 112] on div "Any Status Live ( 11 ) Paused ( 47 ) Draft ( 4 )" at bounding box center [245, 135] width 75 height 95
click at [240, 119] on div "Live" at bounding box center [237, 121] width 21 height 13
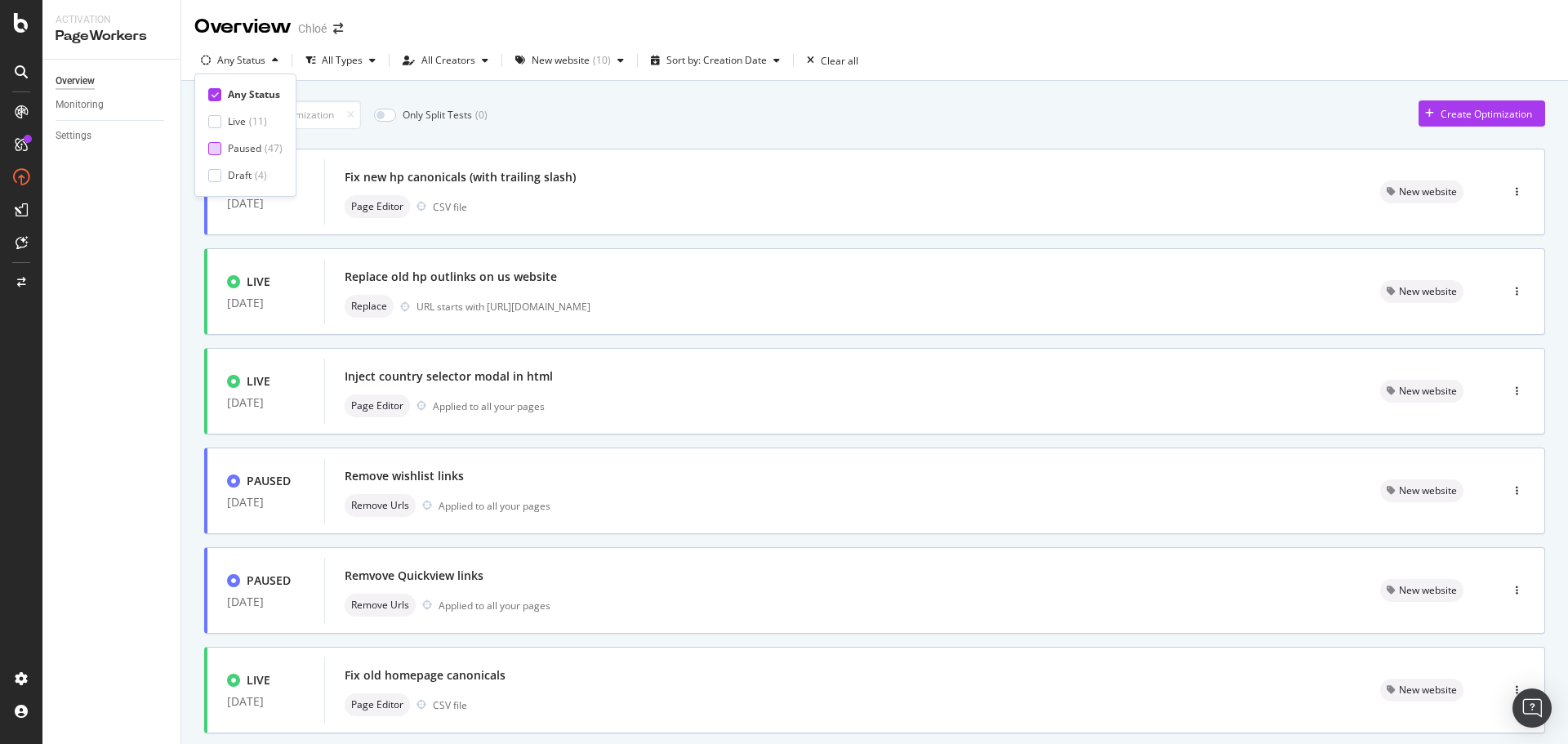
click at [241, 150] on div "Paused" at bounding box center [244, 148] width 33 height 13
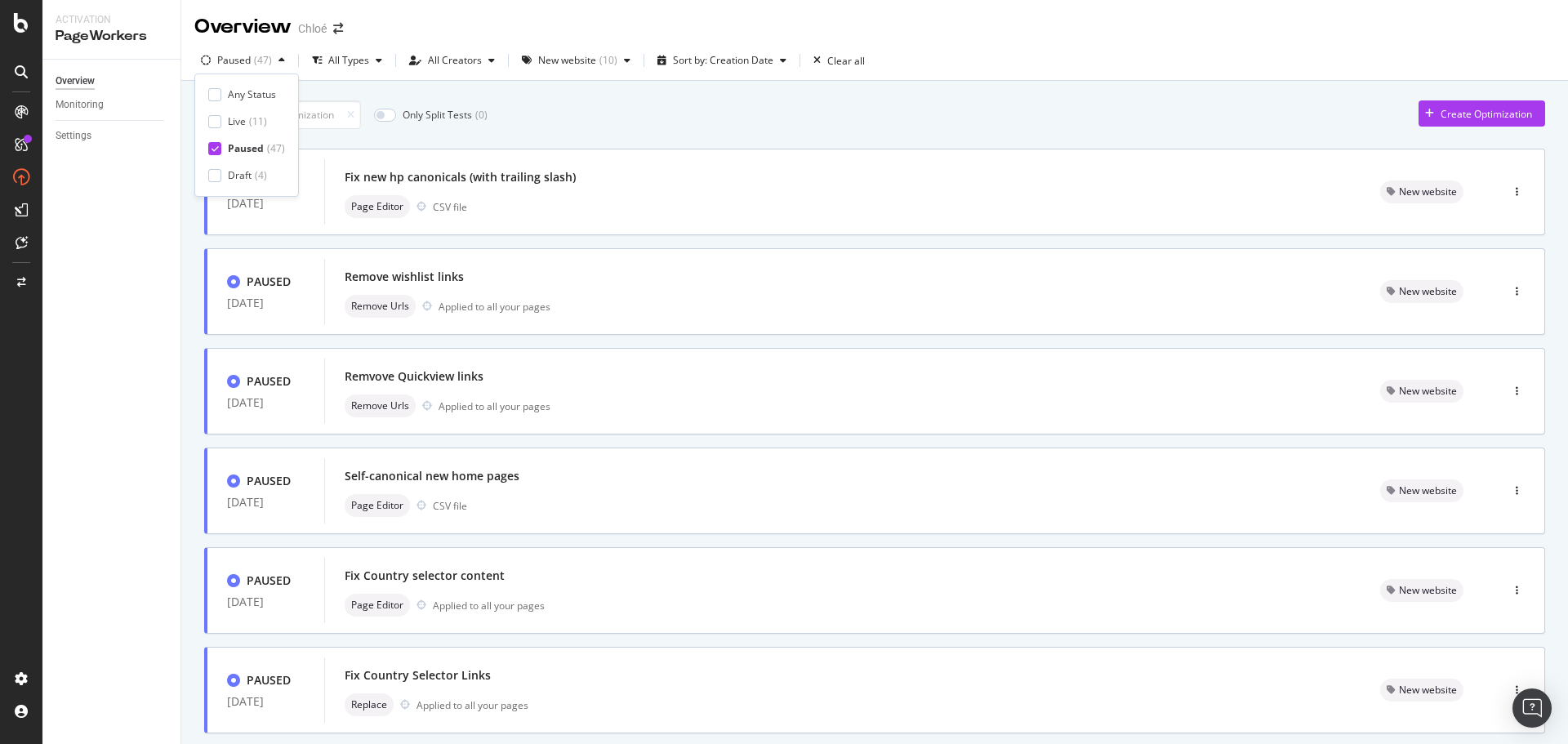
click at [582, 123] on div "Only Split Tests ( 0 ) Create Optimization" at bounding box center [874, 115] width 1341 height 29
click at [274, 125] on input at bounding box center [282, 115] width 157 height 29
click at [257, 65] on div "( 47 )" at bounding box center [263, 60] width 18 height 10
click at [244, 152] on div "Paused" at bounding box center [246, 148] width 36 height 13
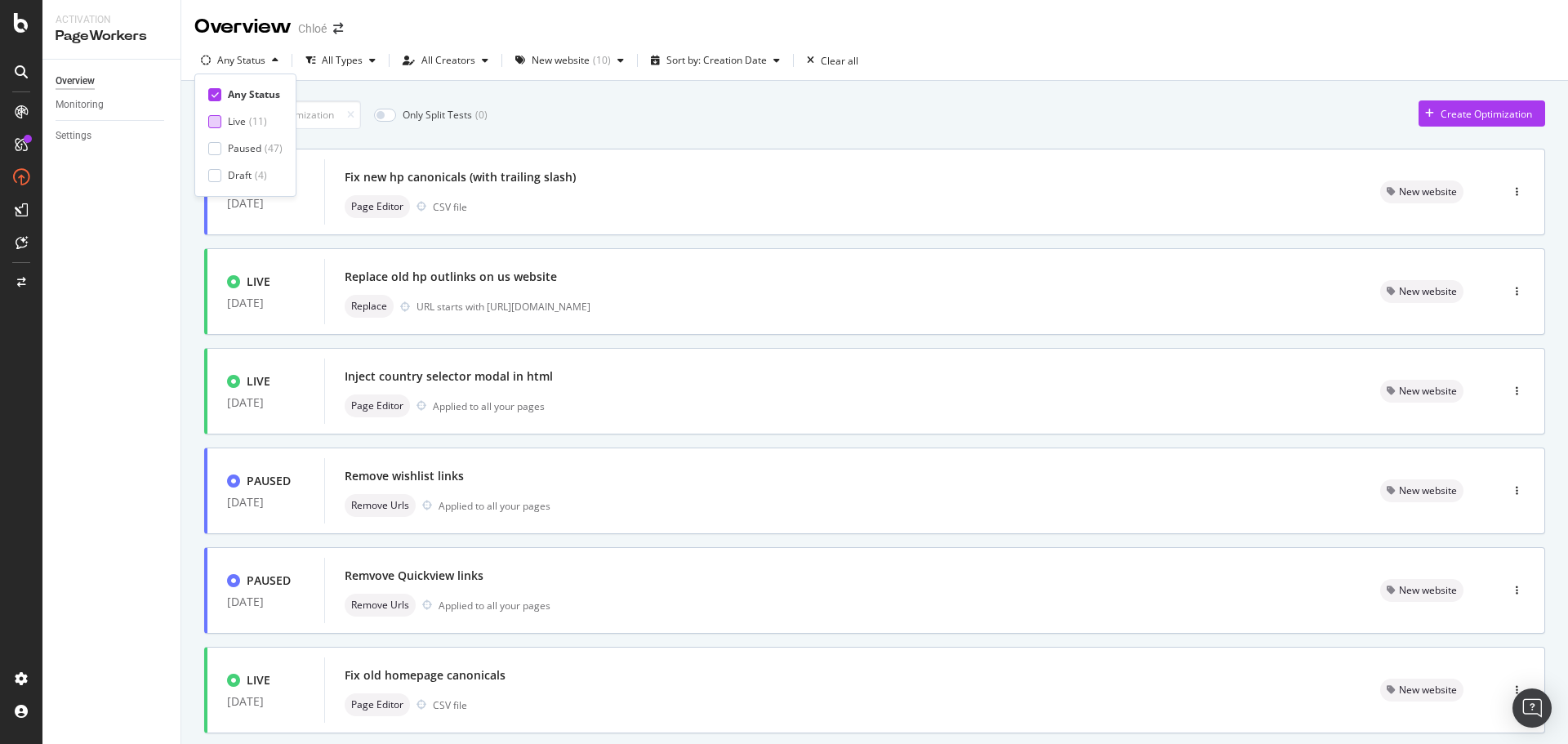
click at [244, 128] on div "Live" at bounding box center [237, 121] width 18 height 13
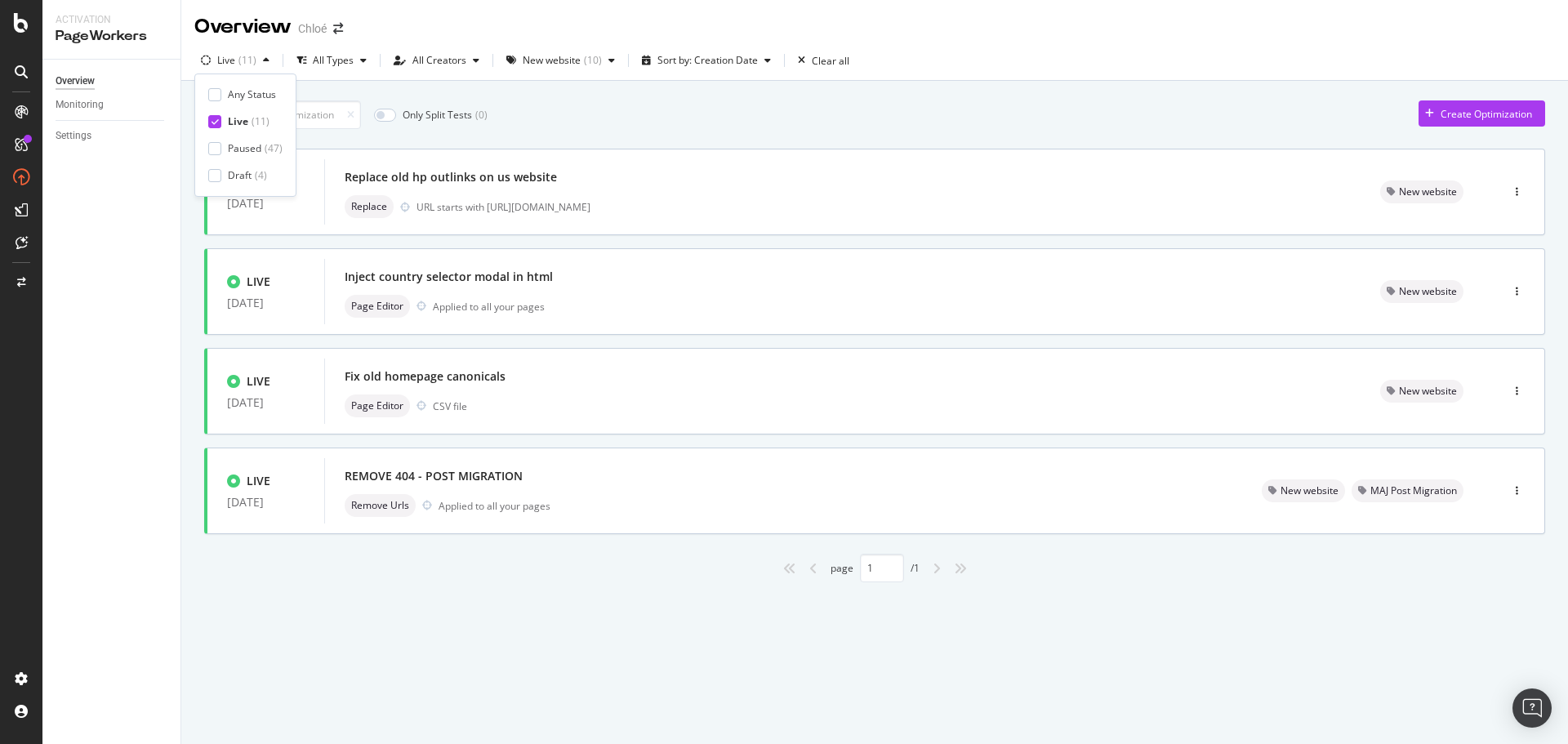
drag, startPoint x: 560, startPoint y: 125, endPoint x: 543, endPoint y: 91, distance: 38.0
click at [560, 125] on div "Only Split Tests ( 0 ) Create Optimization" at bounding box center [874, 115] width 1341 height 29
click at [248, 66] on div "( 11 )" at bounding box center [247, 60] width 18 height 10
click at [238, 150] on div "Paused" at bounding box center [244, 148] width 33 height 13
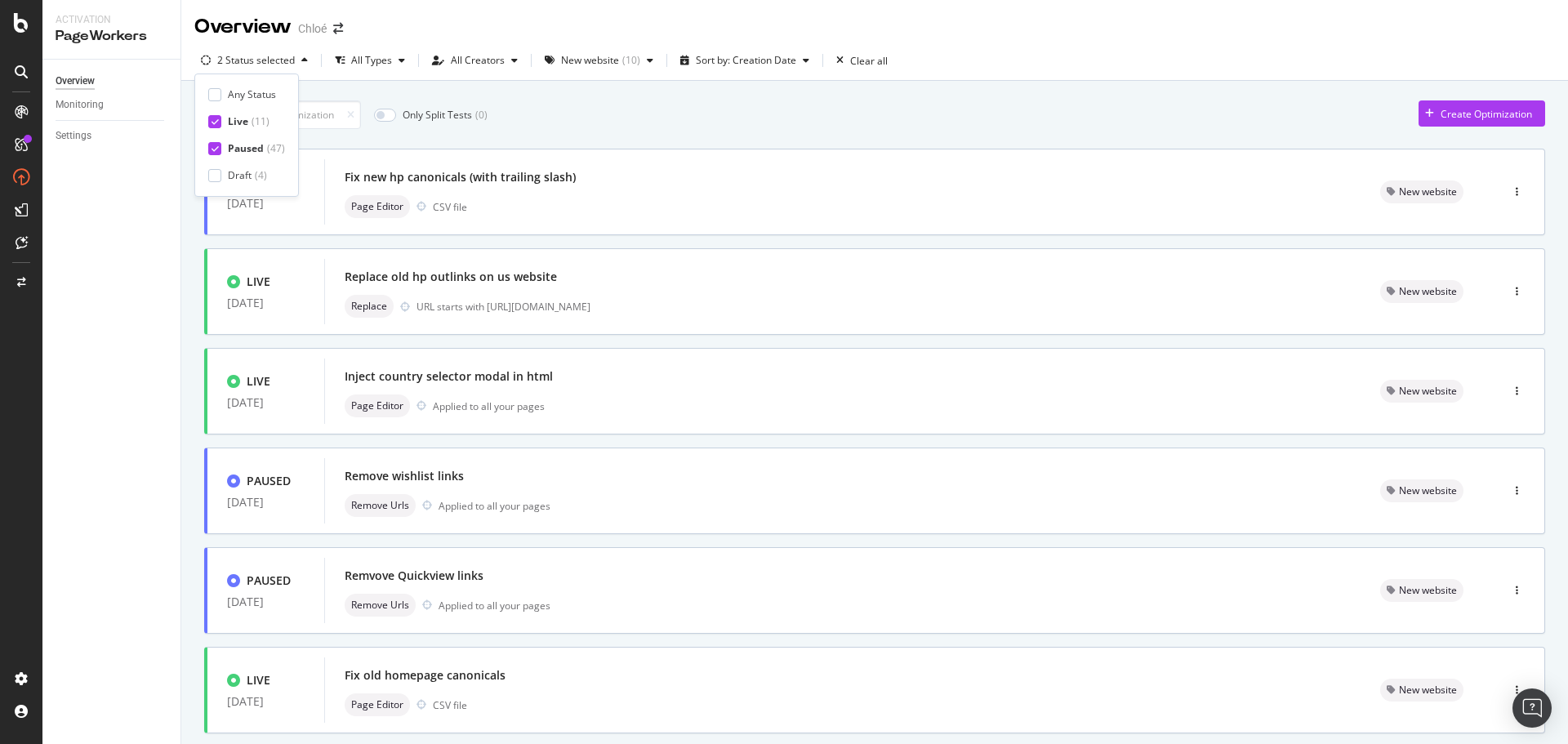
click at [614, 88] on div "Only Split Tests ( 0 ) Create Optimization PAUSED [DATE] Fix new hp canonicals …" at bounding box center [875, 659] width 1387 height 1156
